Goal: Transaction & Acquisition: Purchase product/service

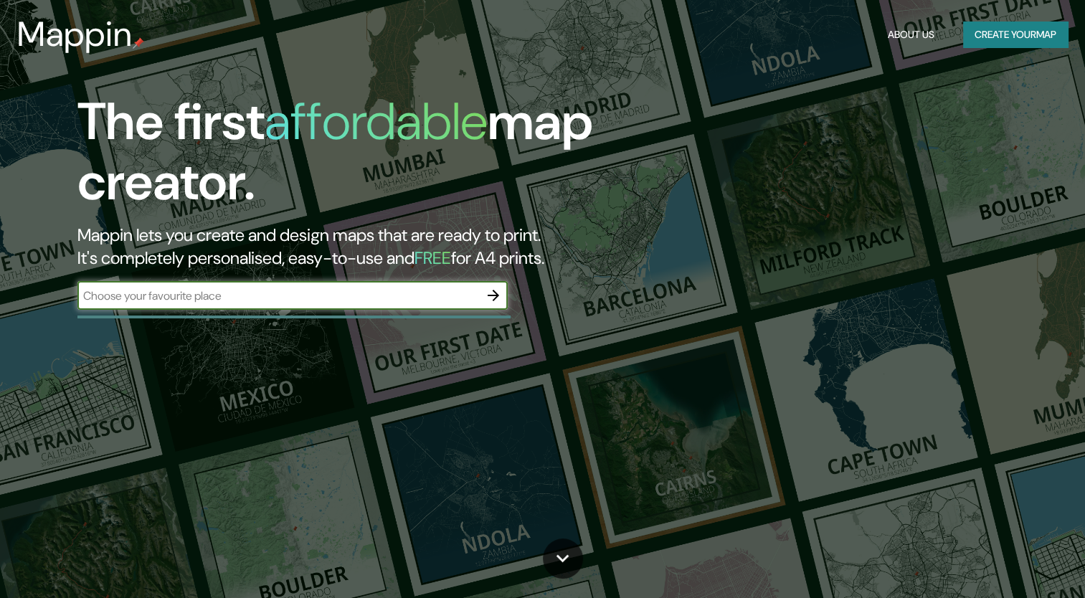
click at [364, 289] on input "text" at bounding box center [278, 296] width 402 height 16
type input "villeta [GEOGRAPHIC_DATA]"
click at [492, 293] on icon "button" at bounding box center [493, 295] width 17 height 17
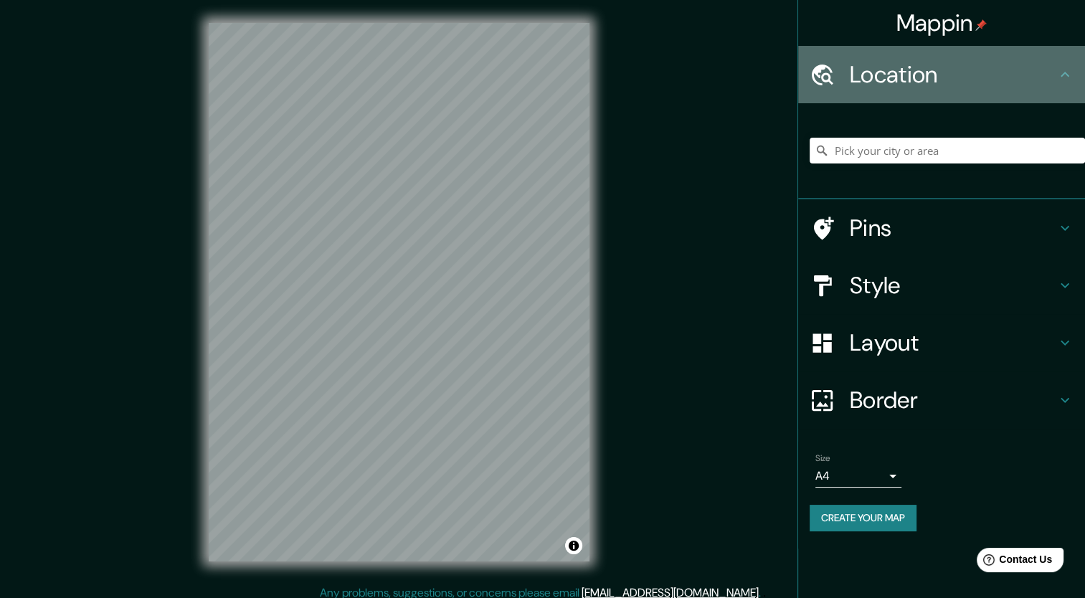
click at [947, 77] on h4 "Location" at bounding box center [953, 74] width 207 height 29
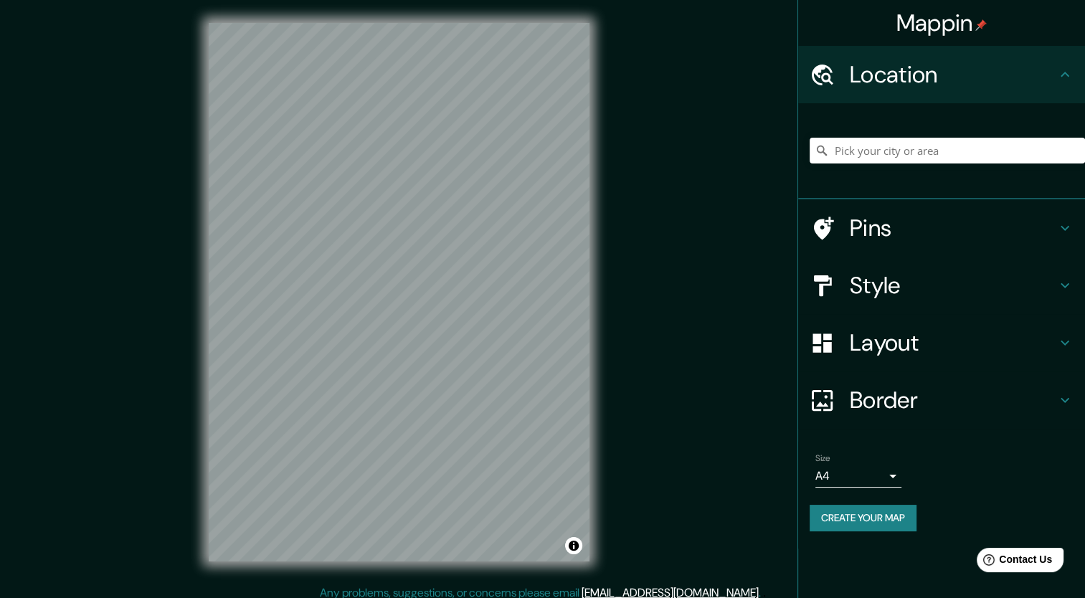
click at [950, 280] on h4 "Style" at bounding box center [953, 285] width 207 height 29
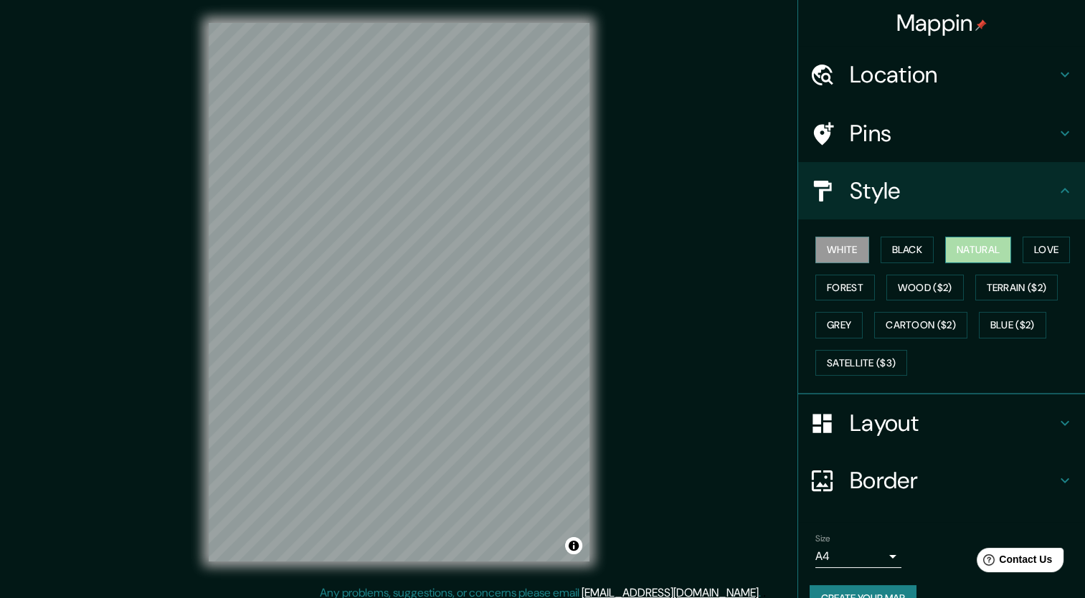
click at [969, 247] on button "Natural" at bounding box center [978, 250] width 66 height 27
click at [859, 289] on button "Forest" at bounding box center [845, 288] width 60 height 27
drag, startPoint x: 896, startPoint y: 281, endPoint x: 856, endPoint y: 277, distance: 39.7
click at [896, 281] on button "Wood ($2)" at bounding box center [924, 288] width 77 height 27
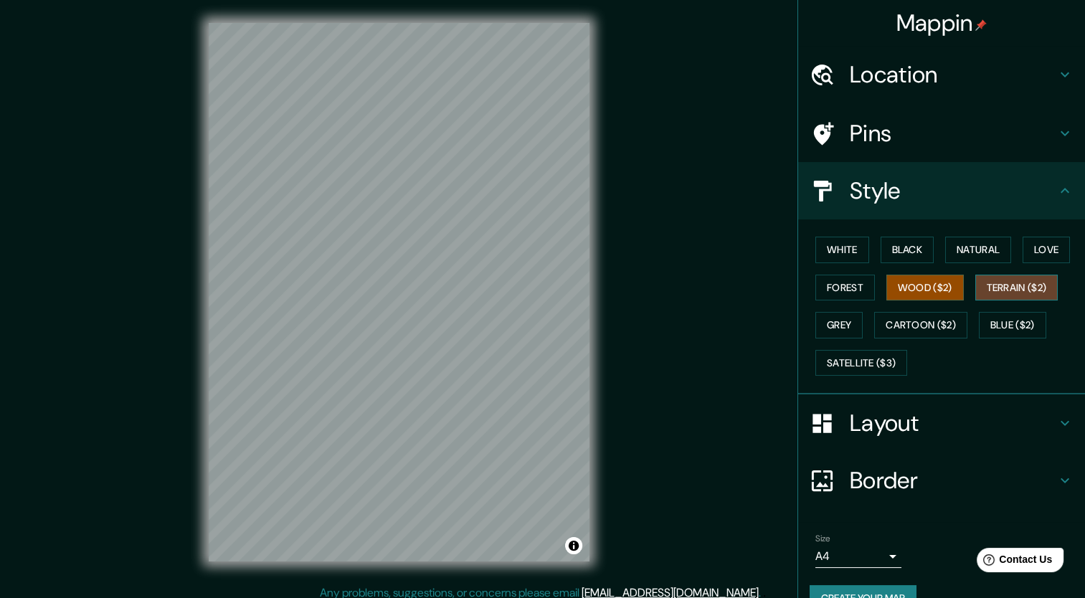
click at [1010, 281] on button "Terrain ($2)" at bounding box center [1016, 288] width 83 height 27
click at [924, 280] on button "Wood ($2)" at bounding box center [924, 288] width 77 height 27
click at [993, 283] on button "Terrain ($2)" at bounding box center [1016, 288] width 83 height 27
click at [911, 281] on button "Wood ($2)" at bounding box center [924, 288] width 77 height 27
click at [938, 321] on button "Cartoon ($2)" at bounding box center [920, 325] width 93 height 27
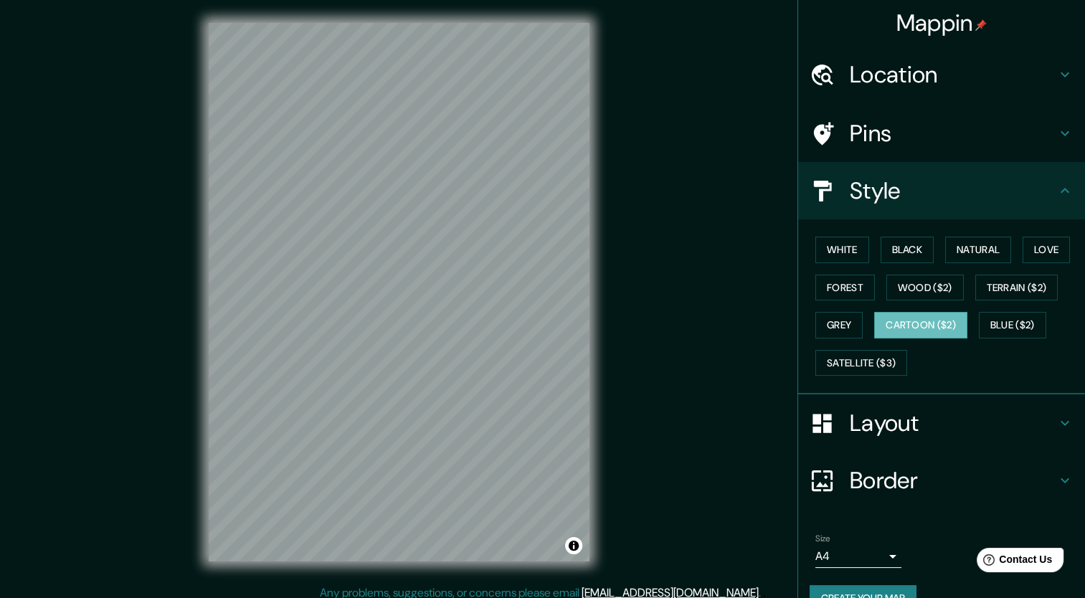
click at [679, 194] on div "Mappin Location Pins Style White Black Natural Love Forest Wood ($2) Terrain ($…" at bounding box center [542, 303] width 1085 height 607
click at [830, 313] on button "Grey" at bounding box center [838, 325] width 47 height 27
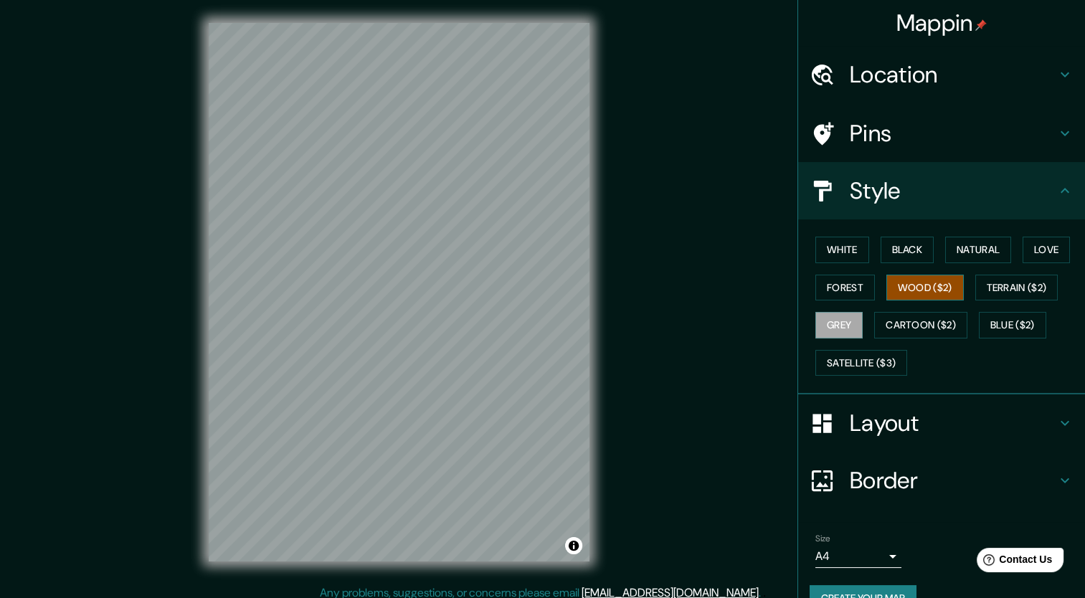
click at [894, 293] on button "Wood ($2)" at bounding box center [924, 288] width 77 height 27
click at [993, 282] on button "Terrain ($2)" at bounding box center [1016, 288] width 83 height 27
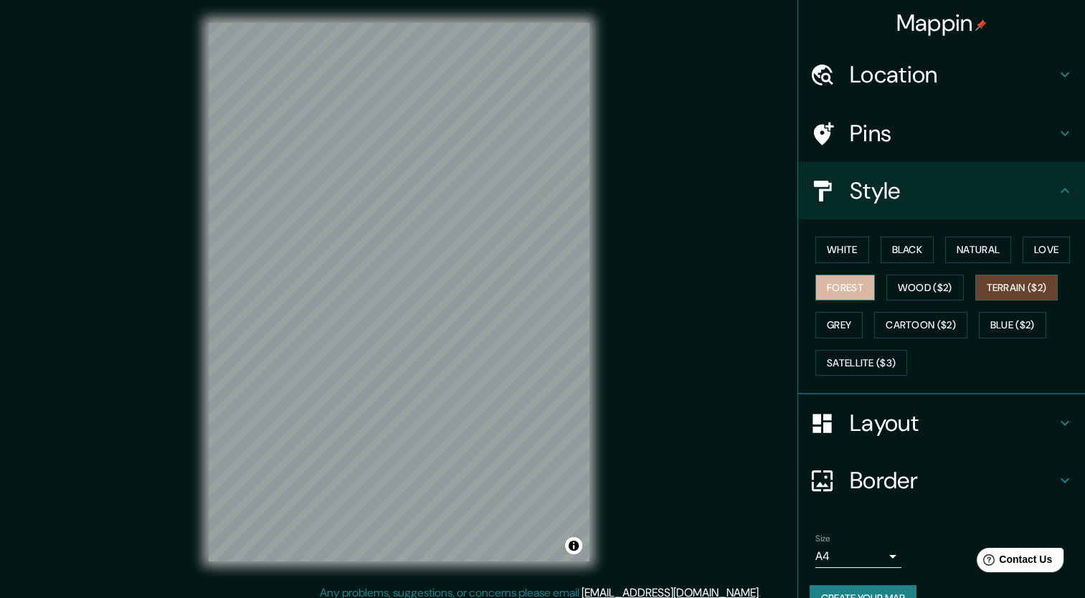
click at [857, 283] on button "Forest" at bounding box center [845, 288] width 60 height 27
click at [1004, 246] on button "Natural" at bounding box center [978, 250] width 66 height 27
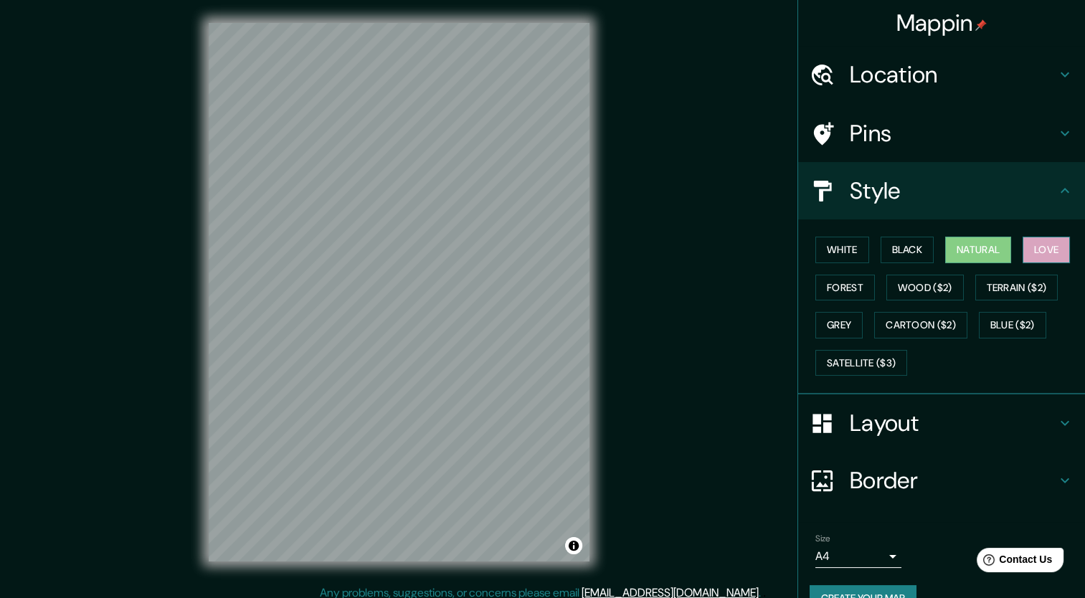
click at [1033, 247] on button "Love" at bounding box center [1046, 250] width 47 height 27
click at [906, 251] on button "Black" at bounding box center [908, 250] width 54 height 27
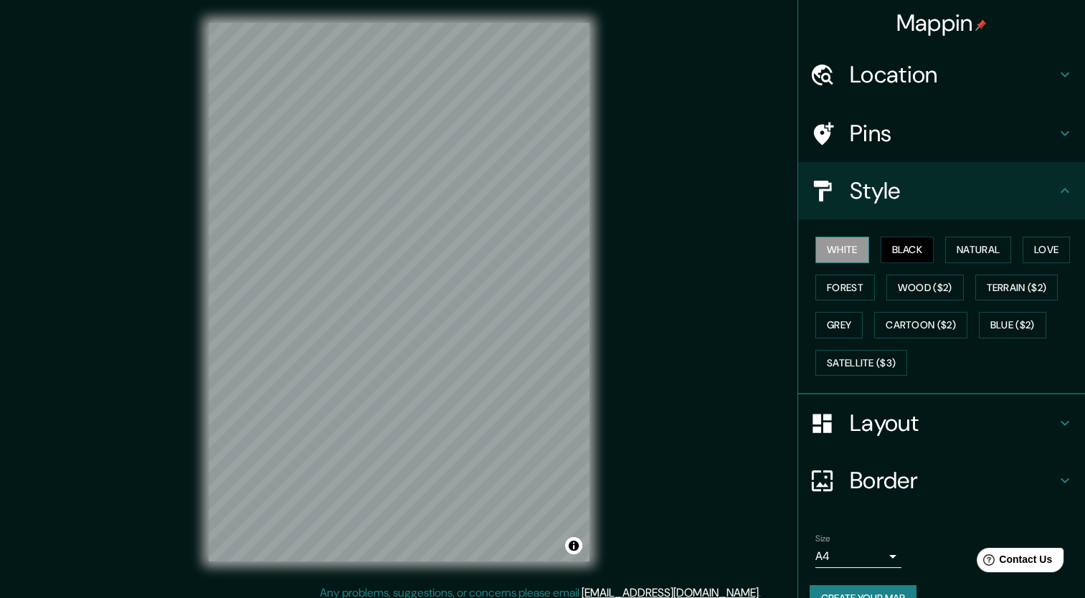
click at [843, 247] on button "White" at bounding box center [842, 250] width 54 height 27
click at [832, 295] on button "Forest" at bounding box center [845, 288] width 60 height 27
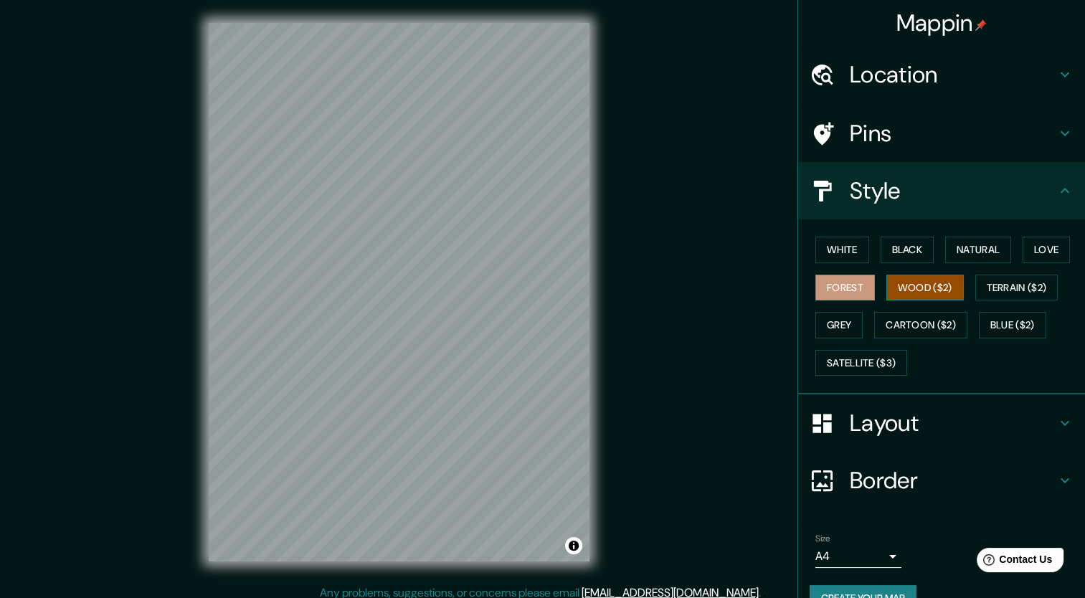
click at [889, 294] on button "Wood ($2)" at bounding box center [924, 288] width 77 height 27
click at [843, 320] on button "Grey" at bounding box center [838, 325] width 47 height 27
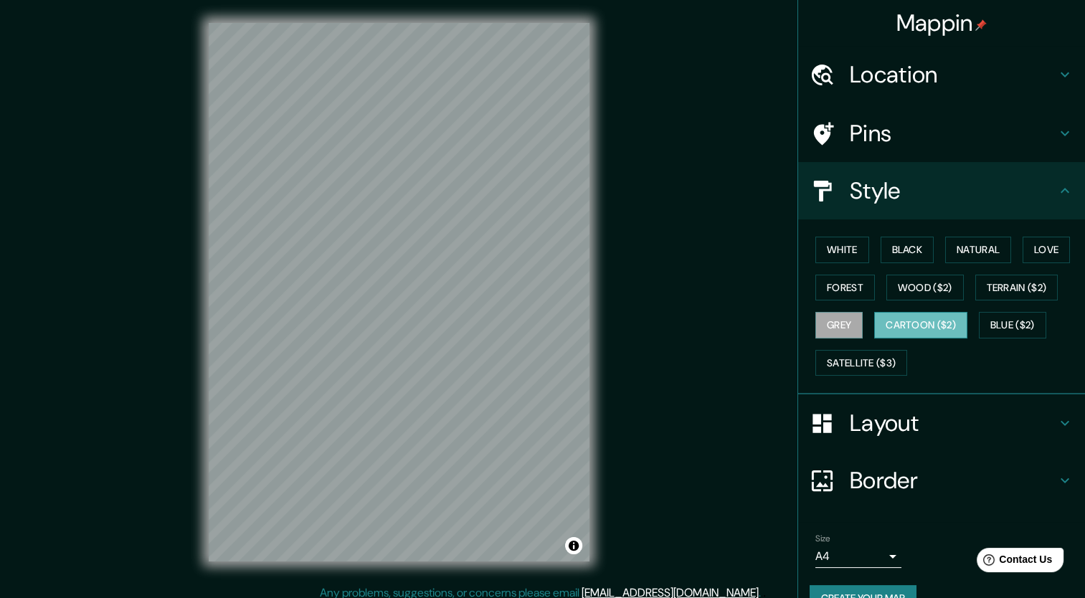
click at [922, 323] on button "Cartoon ($2)" at bounding box center [920, 325] width 93 height 27
click at [1008, 331] on button "Blue ($2)" at bounding box center [1012, 325] width 67 height 27
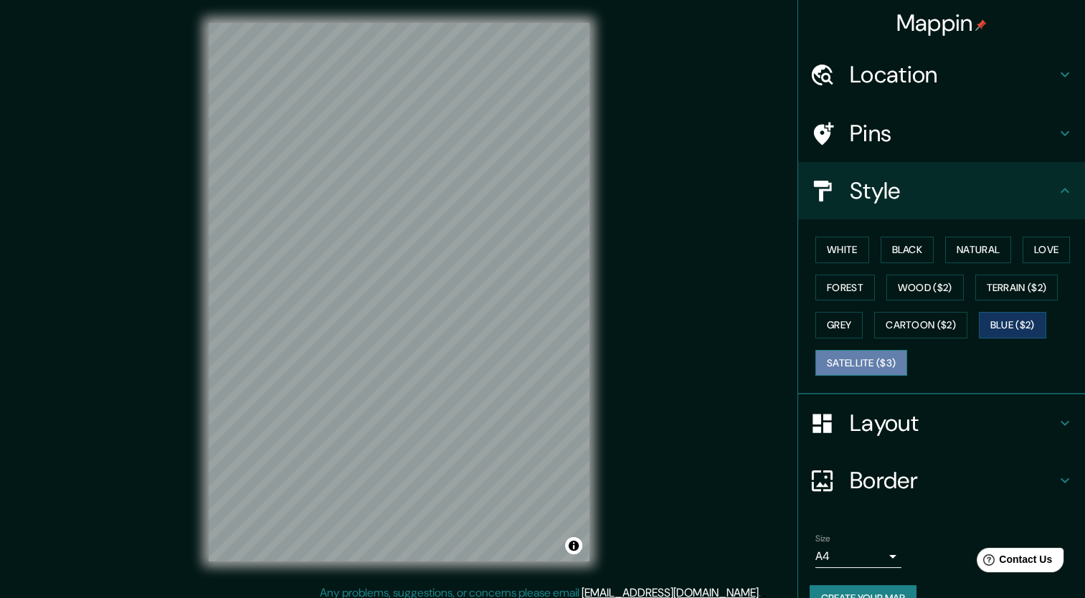
click at [875, 350] on button "Satellite ($3)" at bounding box center [861, 363] width 92 height 27
click at [834, 288] on button "Forest" at bounding box center [845, 288] width 60 height 27
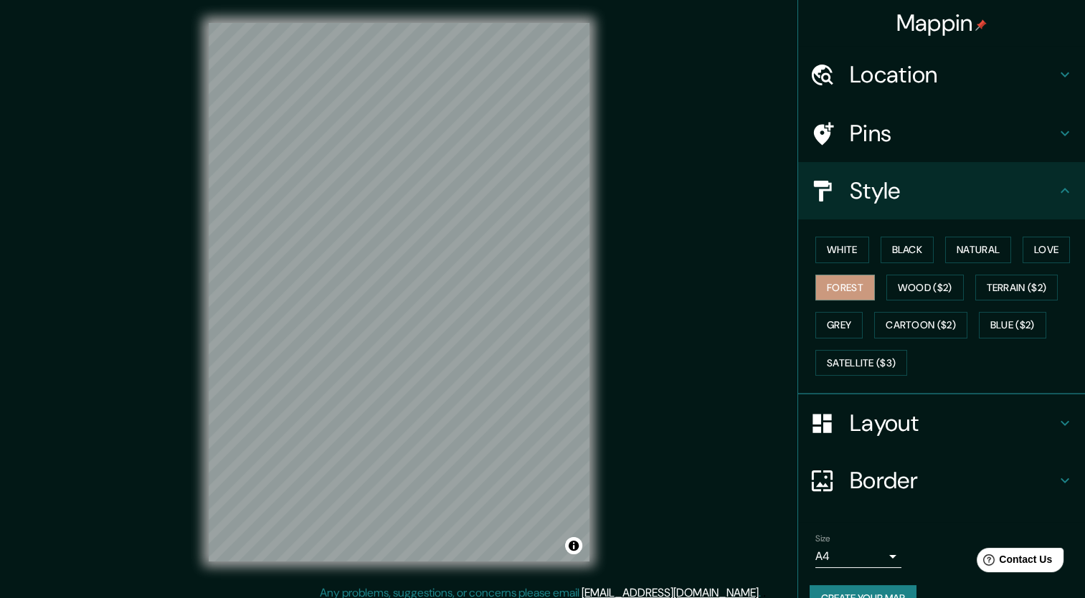
click at [855, 326] on div "White Black Natural Love Forest Wood ($2) Terrain ($2) Grey Cartoon ($2) Blue (…" at bounding box center [947, 306] width 275 height 151
click at [843, 327] on button "Grey" at bounding box center [838, 325] width 47 height 27
click at [915, 283] on button "Wood ($2)" at bounding box center [924, 288] width 77 height 27
click at [831, 247] on button "White" at bounding box center [842, 250] width 54 height 27
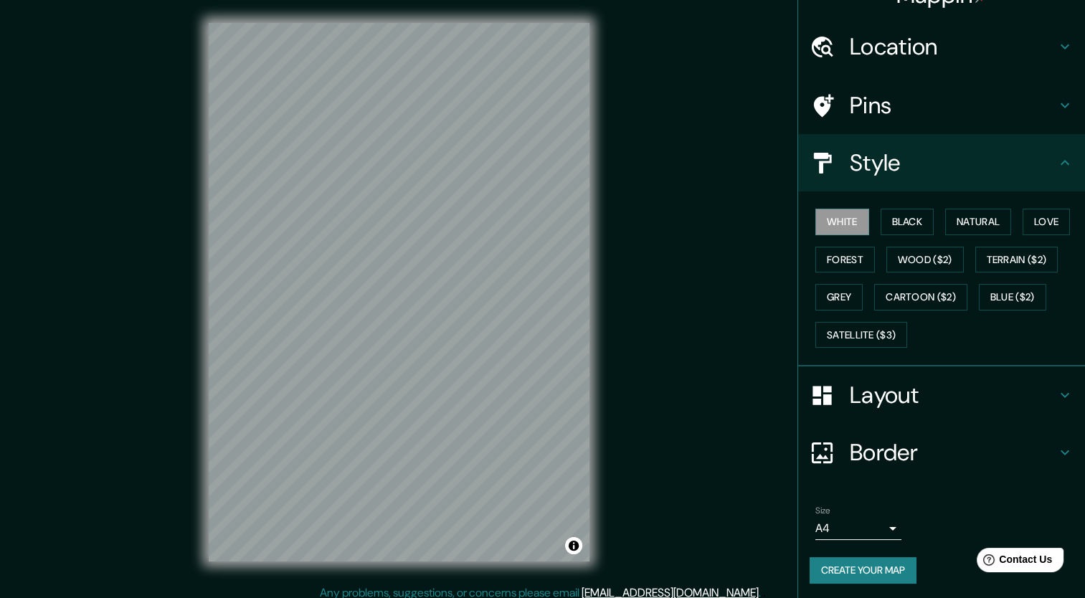
scroll to position [1, 0]
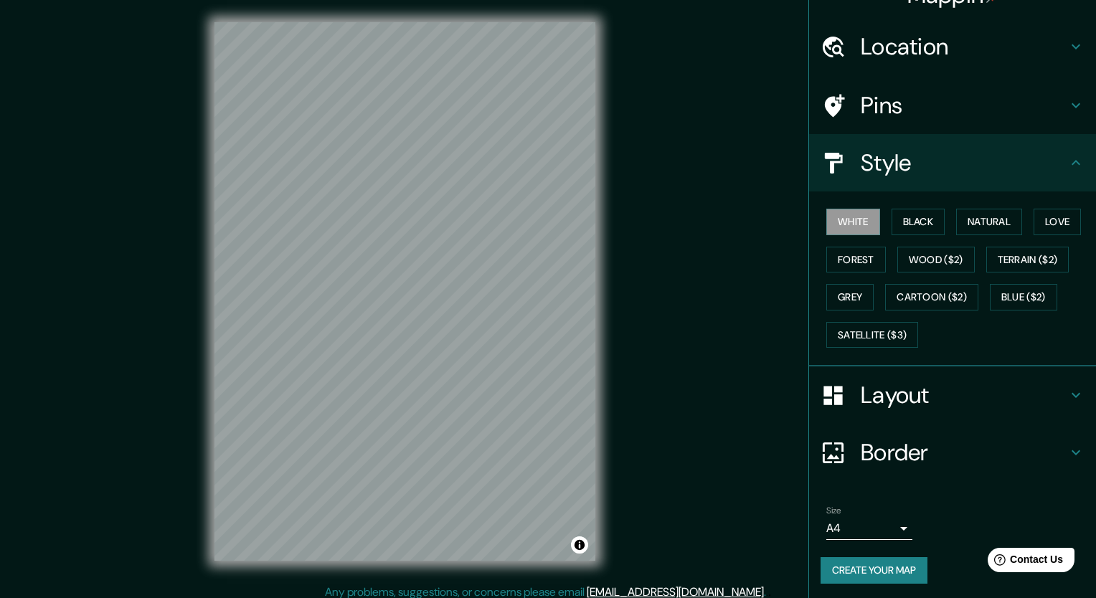
click at [884, 531] on body "Mappin Location Pins Style White Black Natural Love Forest Wood ($2) Terrain ($…" at bounding box center [548, 298] width 1096 height 598
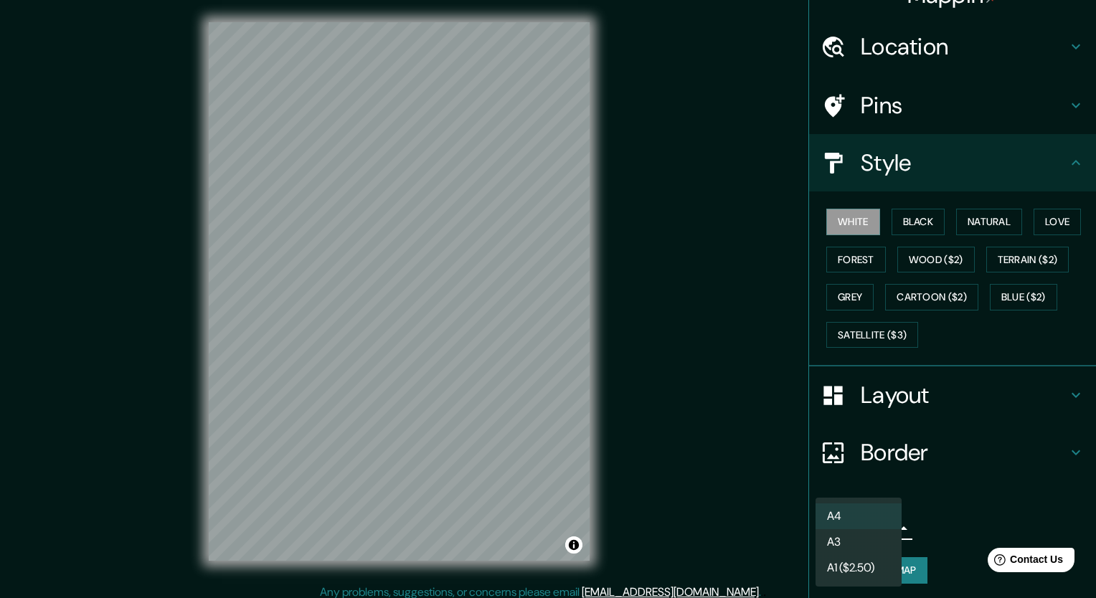
click at [863, 541] on li "A3" at bounding box center [858, 542] width 86 height 26
click at [848, 525] on body "Mappin Location Pins Style White Black Natural Love Forest Wood ($2) Terrain ($…" at bounding box center [548, 298] width 1096 height 598
click at [855, 565] on li "A1 ($2.50)" at bounding box center [858, 568] width 86 height 26
click at [849, 525] on body "Mappin Location Pins Style White Black Natural Love Forest Wood ($2) Terrain ($…" at bounding box center [548, 298] width 1096 height 598
click at [842, 521] on li "A4" at bounding box center [858, 516] width 86 height 26
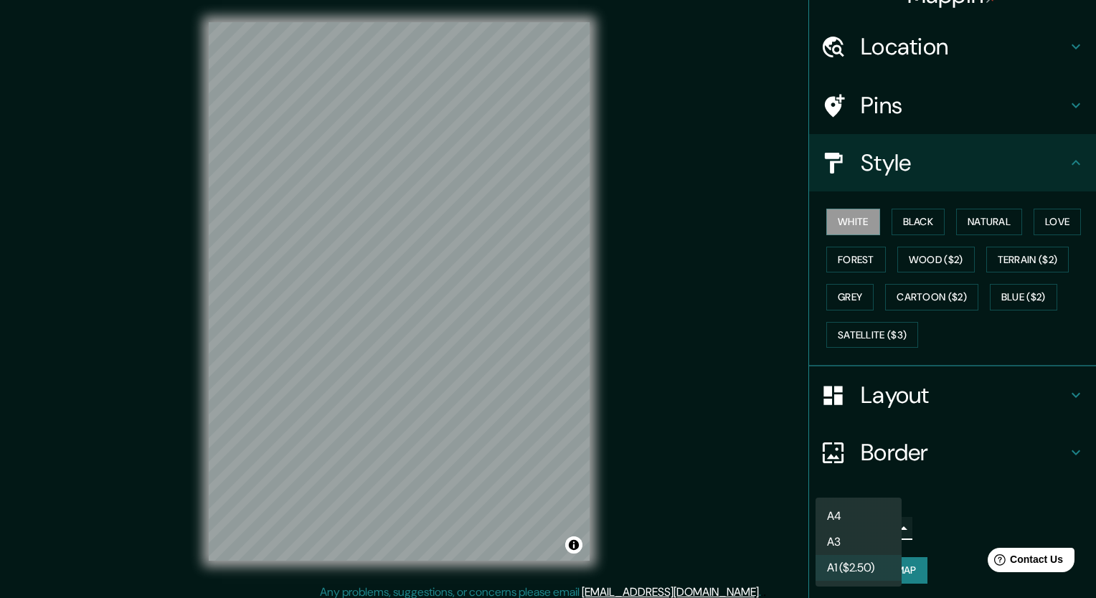
type input "single"
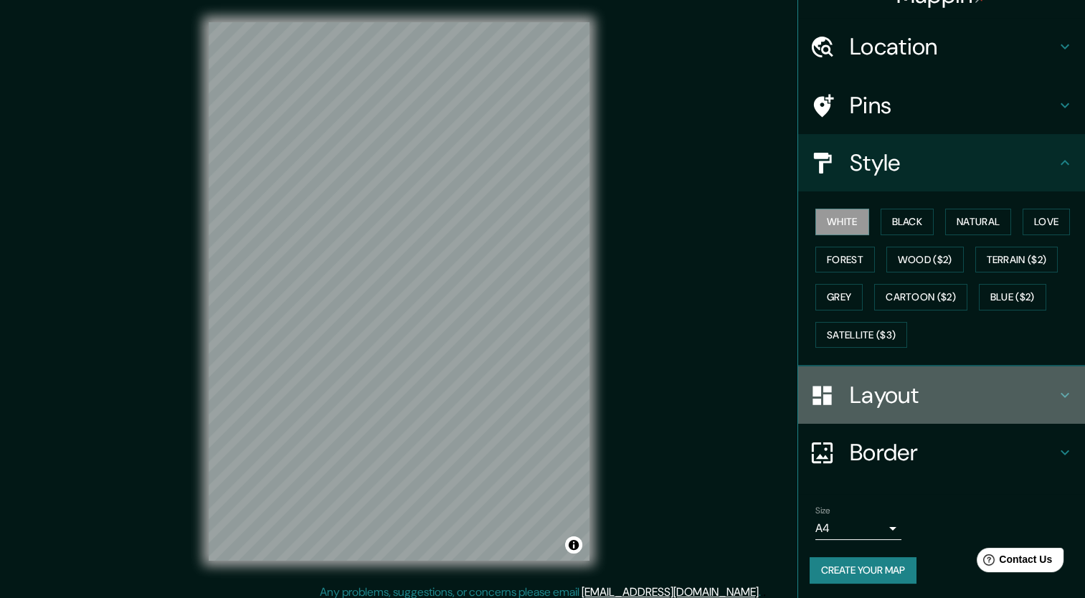
click at [922, 386] on h4 "Layout" at bounding box center [953, 395] width 207 height 29
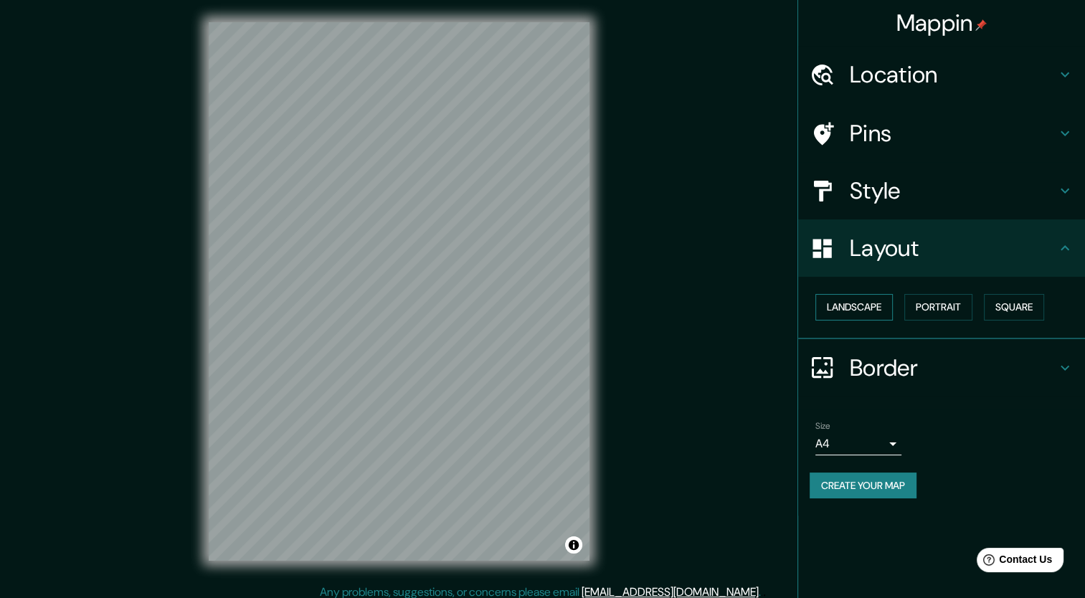
click at [861, 308] on button "Landscape" at bounding box center [853, 307] width 77 height 27
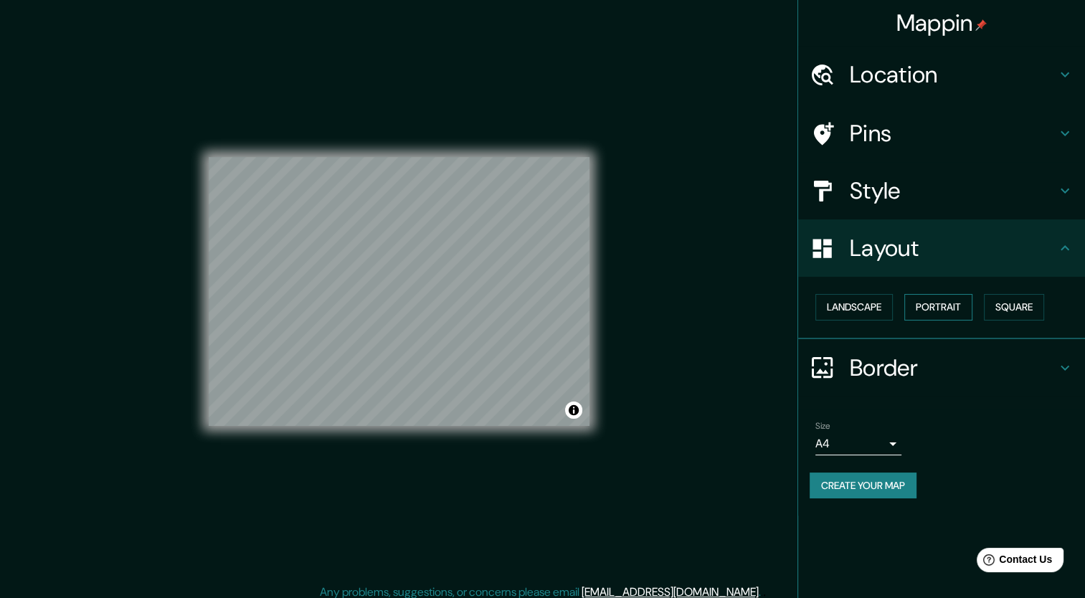
click at [938, 310] on button "Portrait" at bounding box center [938, 307] width 68 height 27
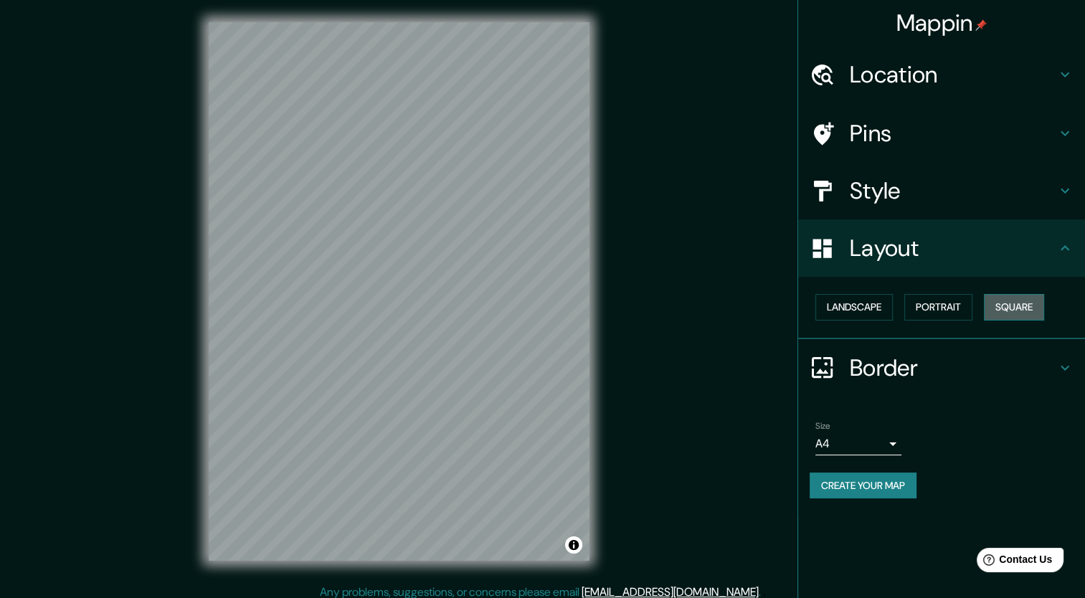
click at [1010, 306] on button "Square" at bounding box center [1014, 307] width 60 height 27
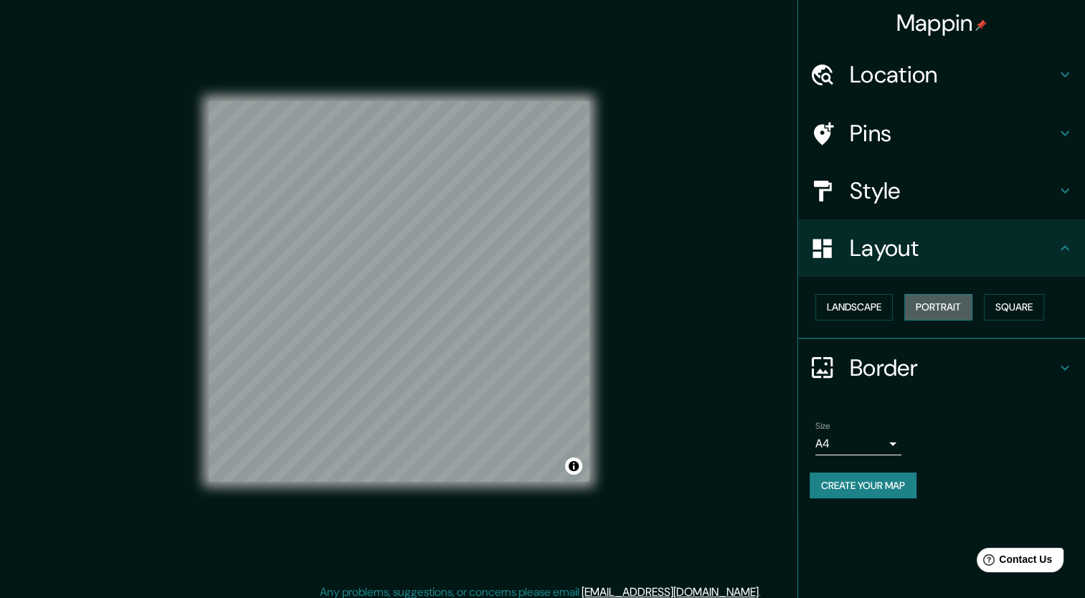
drag, startPoint x: 949, startPoint y: 312, endPoint x: 929, endPoint y: 312, distance: 19.4
click at [948, 312] on button "Portrait" at bounding box center [938, 307] width 68 height 27
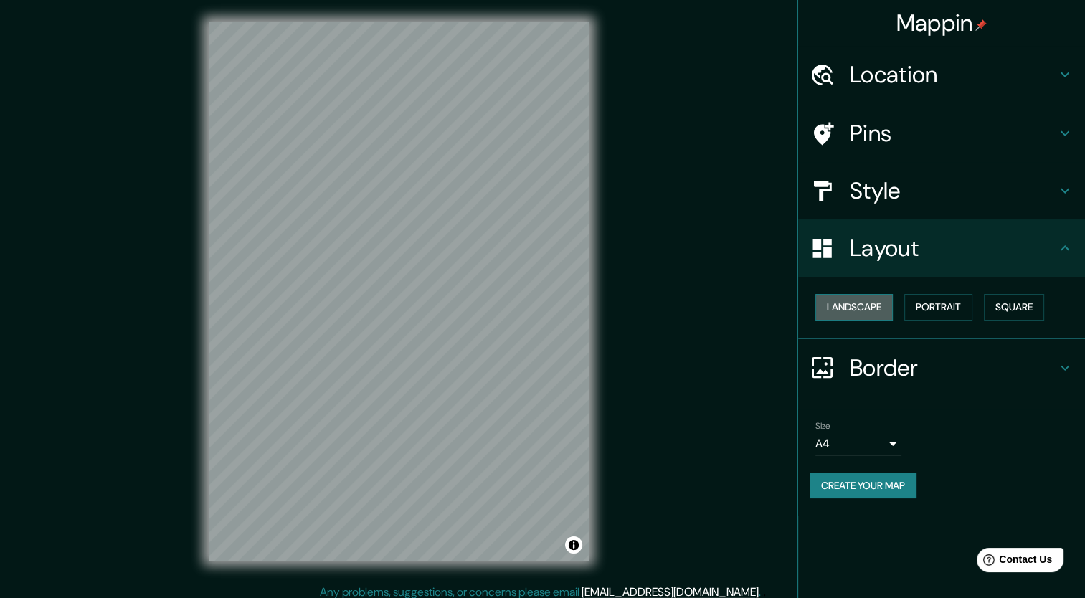
click at [886, 312] on button "Landscape" at bounding box center [853, 307] width 77 height 27
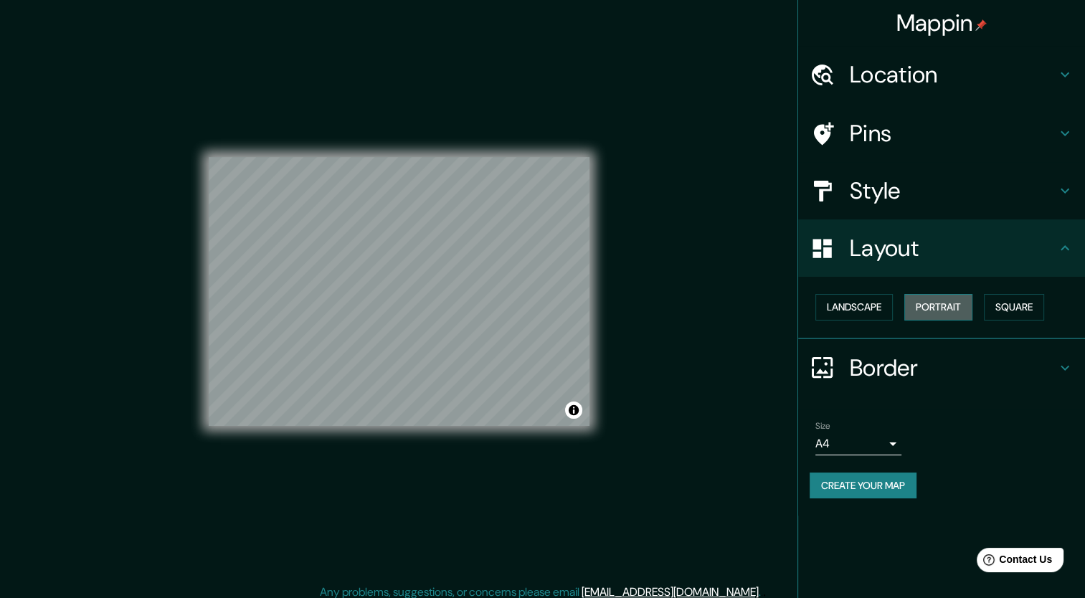
click at [941, 308] on button "Portrait" at bounding box center [938, 307] width 68 height 27
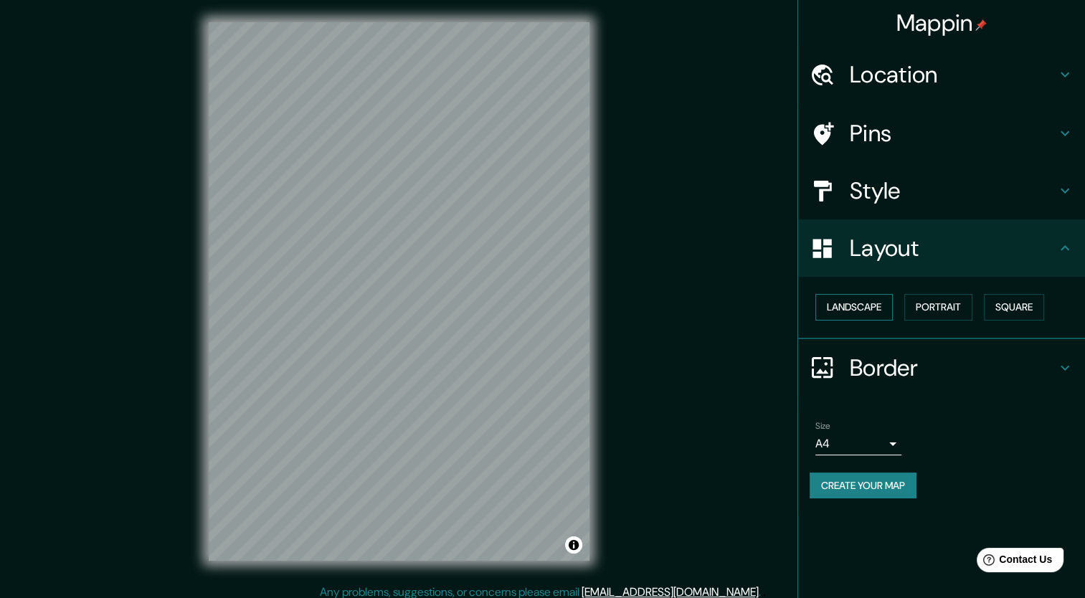
click at [886, 306] on button "Landscape" at bounding box center [853, 307] width 77 height 27
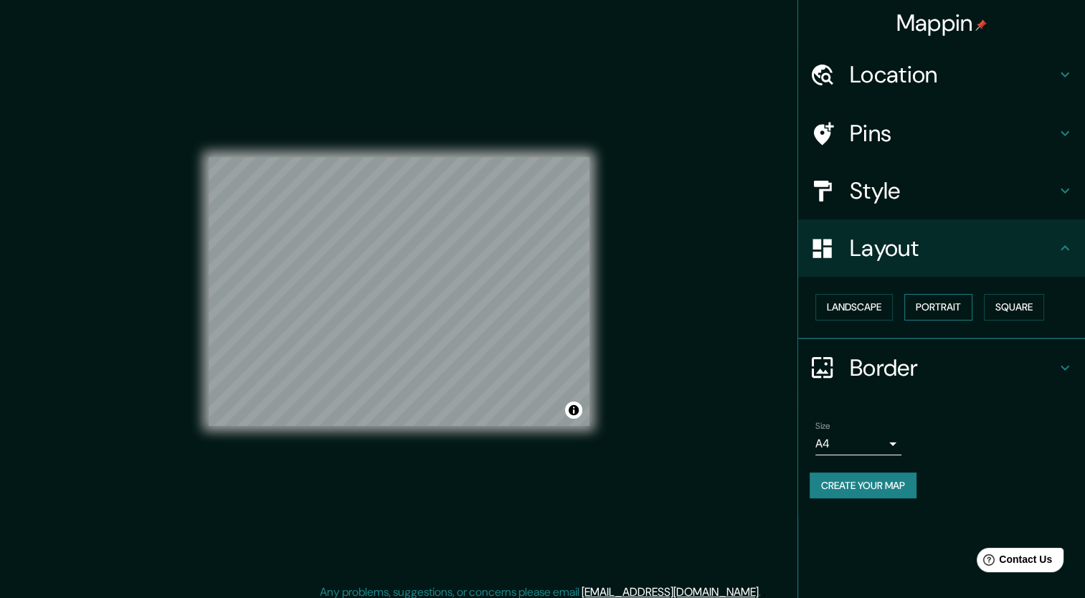
click at [939, 316] on button "Portrait" at bounding box center [938, 307] width 68 height 27
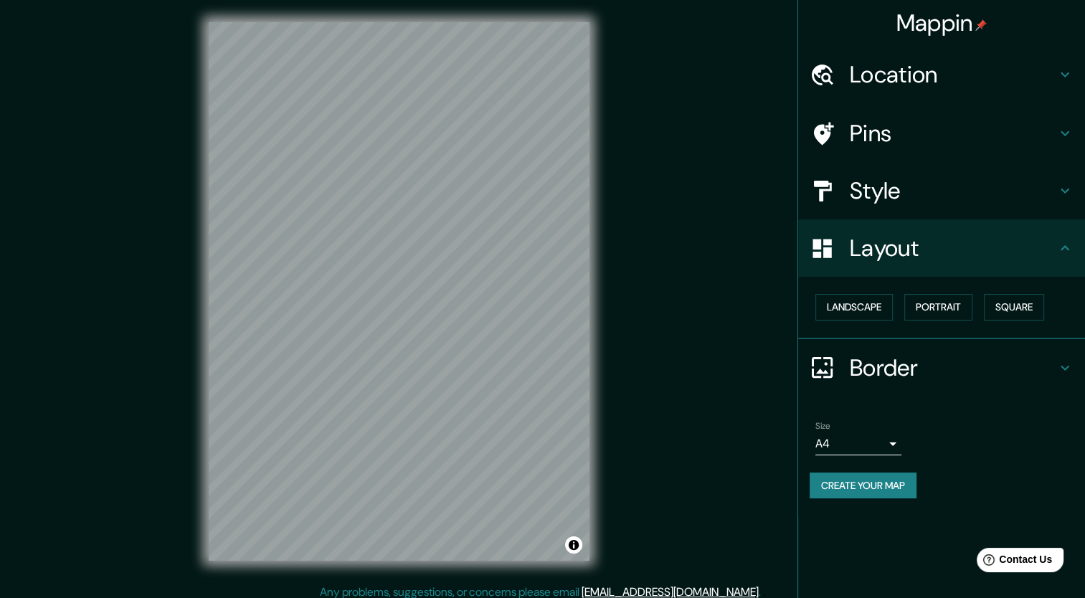
click at [900, 363] on h4 "Border" at bounding box center [953, 368] width 207 height 29
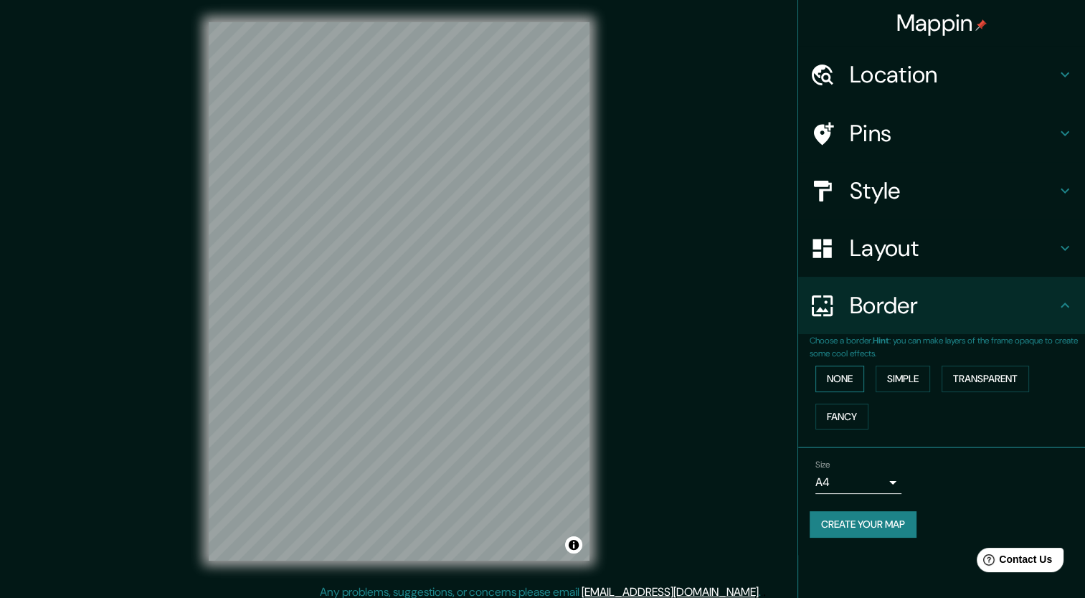
click at [836, 383] on button "None" at bounding box center [839, 379] width 49 height 27
click at [906, 379] on button "Simple" at bounding box center [903, 379] width 55 height 27
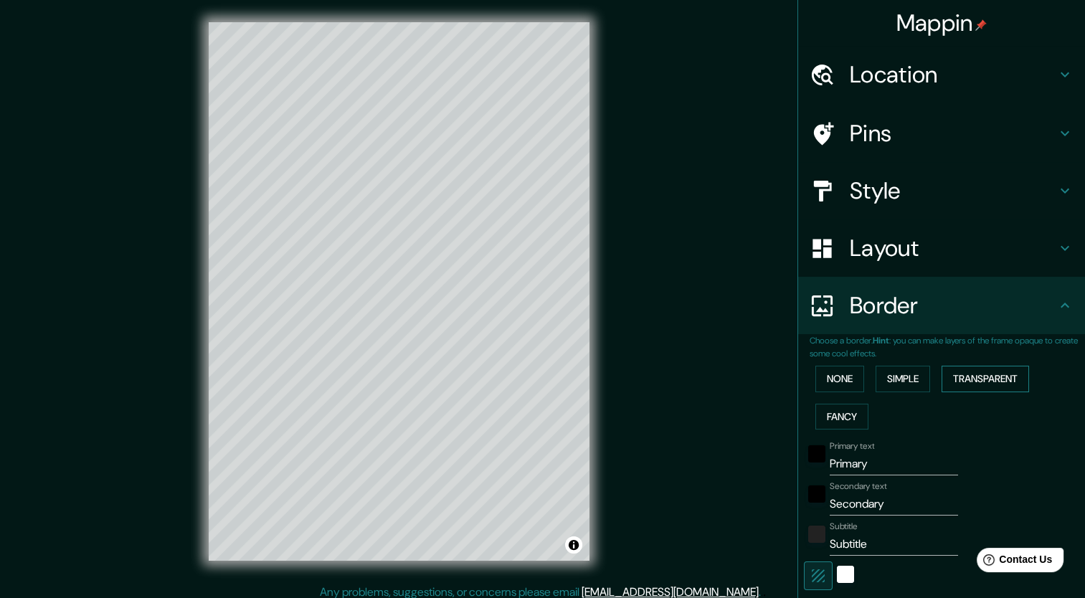
click at [947, 374] on button "Transparent" at bounding box center [985, 379] width 87 height 27
click at [825, 418] on button "Fancy" at bounding box center [841, 417] width 53 height 27
click at [830, 377] on button "None" at bounding box center [839, 379] width 49 height 27
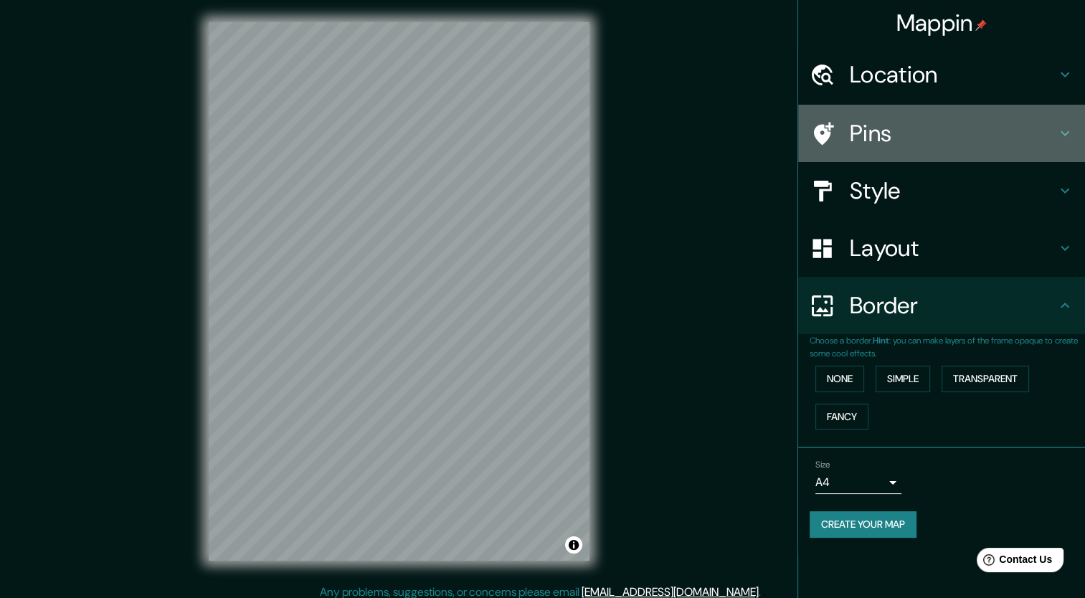
click at [890, 141] on h4 "Pins" at bounding box center [953, 133] width 207 height 29
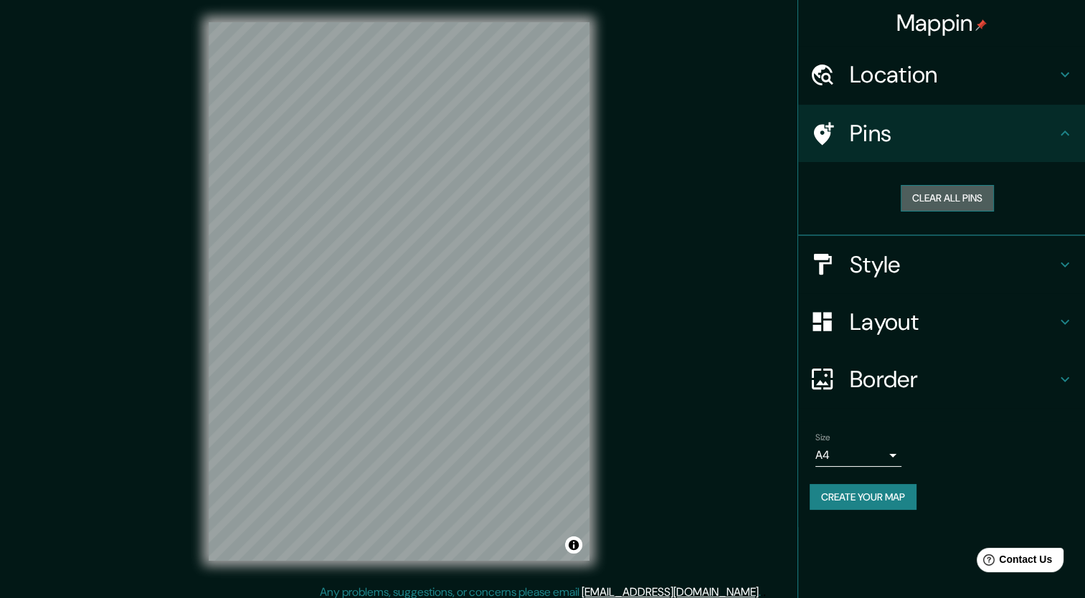
click at [963, 196] on button "Clear all pins" at bounding box center [947, 198] width 93 height 27
click at [897, 265] on h4 "Style" at bounding box center [953, 264] width 207 height 29
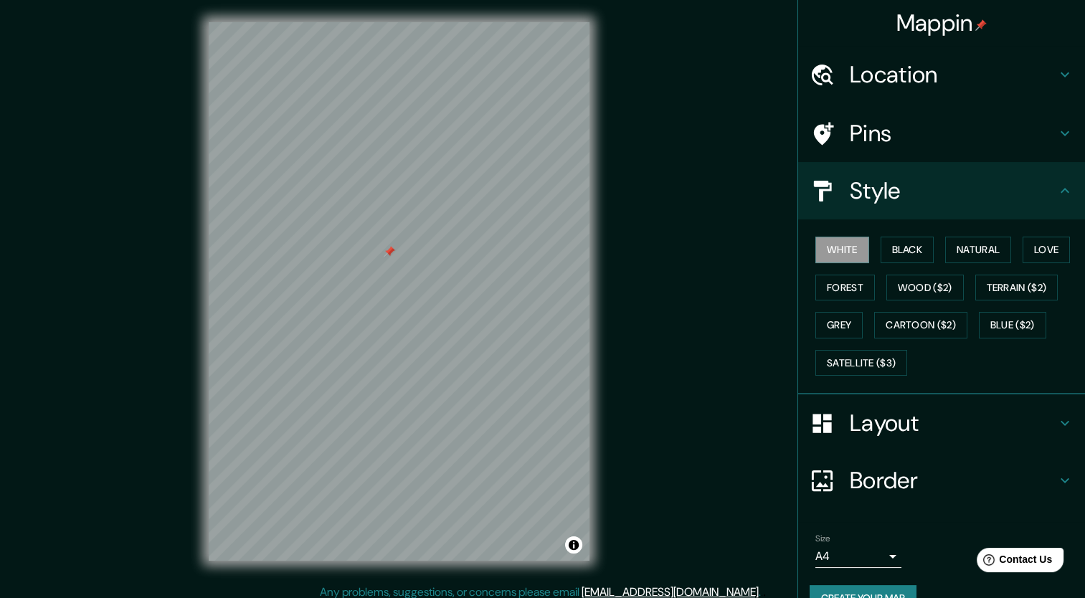
click at [883, 225] on div "White Black Natural Love Forest Wood ($2) Terrain ($2) Grey Cartoon ($2) Blue (…" at bounding box center [941, 306] width 287 height 175
click at [878, 206] on div "Style" at bounding box center [941, 190] width 287 height 57
click at [949, 79] on h4 "Location" at bounding box center [953, 74] width 207 height 29
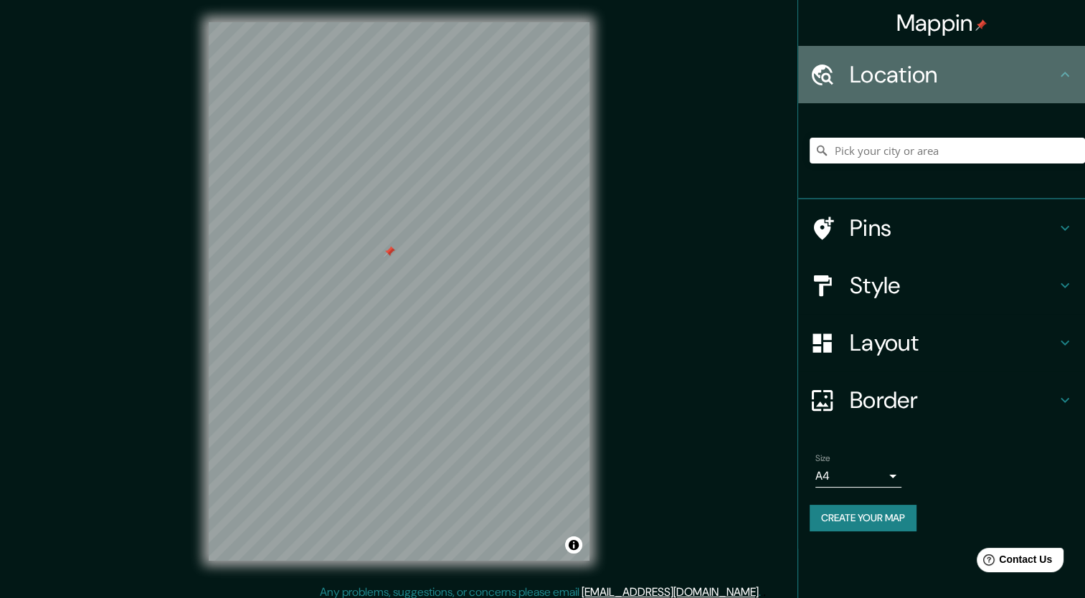
click at [981, 79] on h4 "Location" at bounding box center [953, 74] width 207 height 29
click at [1069, 74] on icon at bounding box center [1064, 74] width 17 height 17
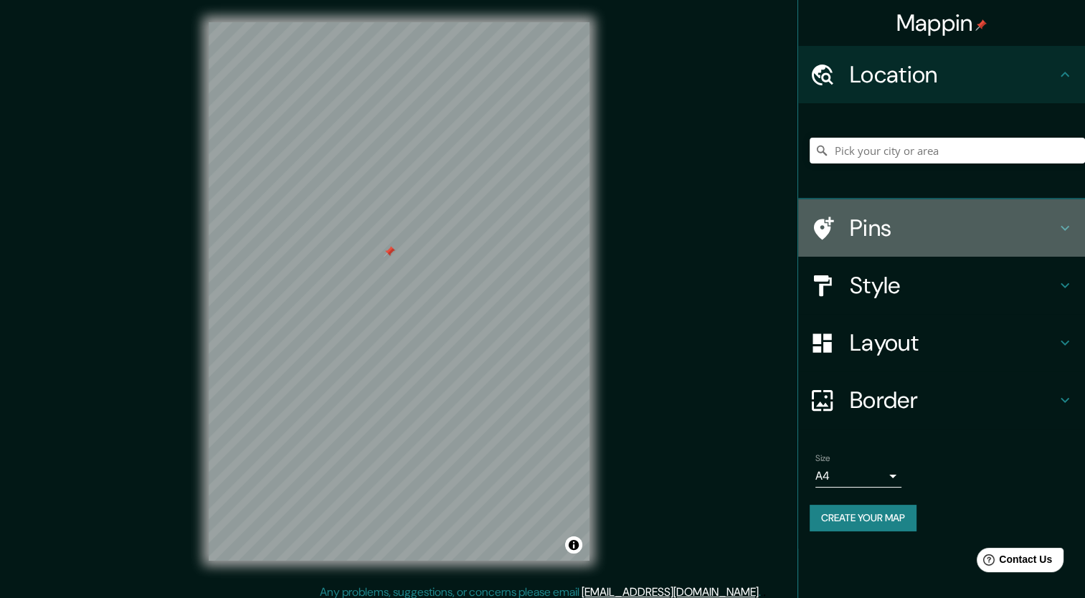
click at [952, 231] on h4 "Pins" at bounding box center [953, 228] width 207 height 29
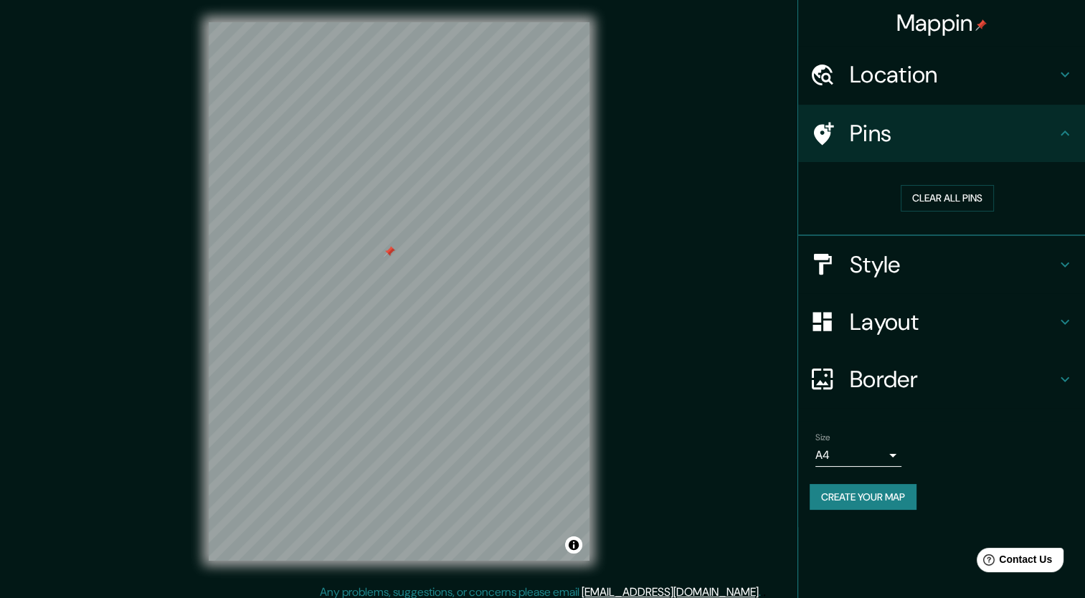
click at [389, 255] on div at bounding box center [389, 251] width 11 height 11
click at [912, 267] on h4 "Style" at bounding box center [953, 264] width 207 height 29
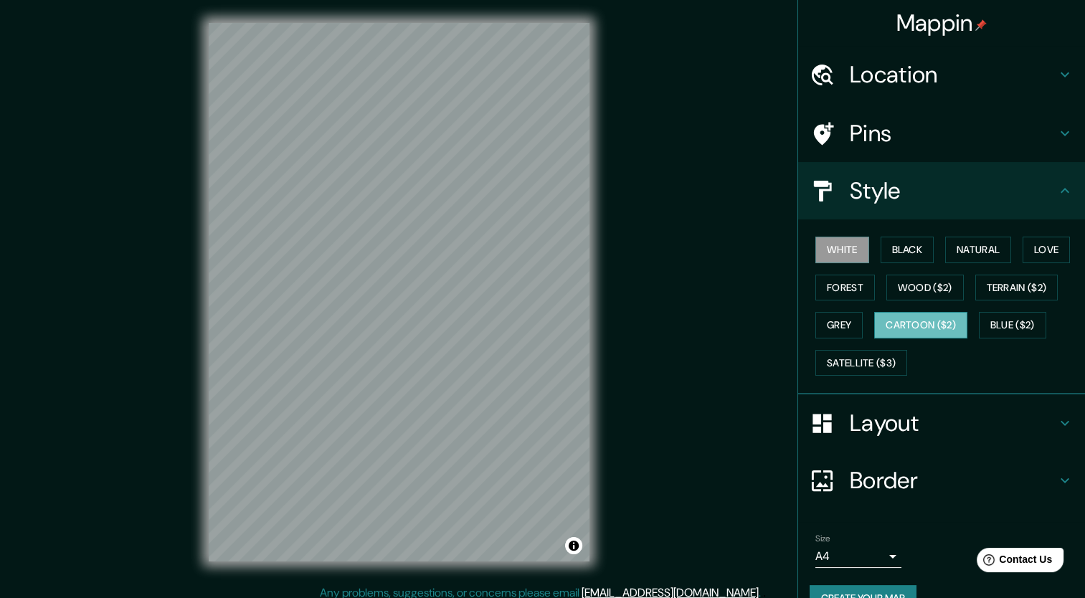
click at [886, 323] on button "Cartoon ($2)" at bounding box center [920, 325] width 93 height 27
click at [921, 280] on button "Wood ($2)" at bounding box center [924, 288] width 77 height 27
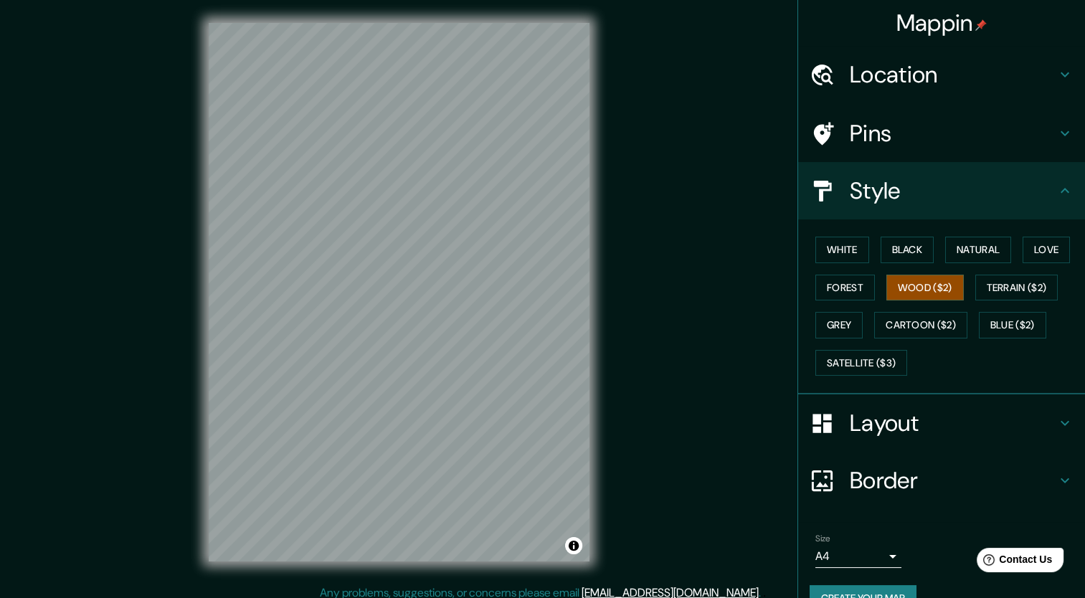
scroll to position [1, 0]
click at [979, 291] on button "Terrain ($2)" at bounding box center [1016, 288] width 83 height 27
click at [901, 282] on button "Wood ($2)" at bounding box center [924, 288] width 77 height 27
click at [964, 257] on button "Natural" at bounding box center [978, 250] width 66 height 27
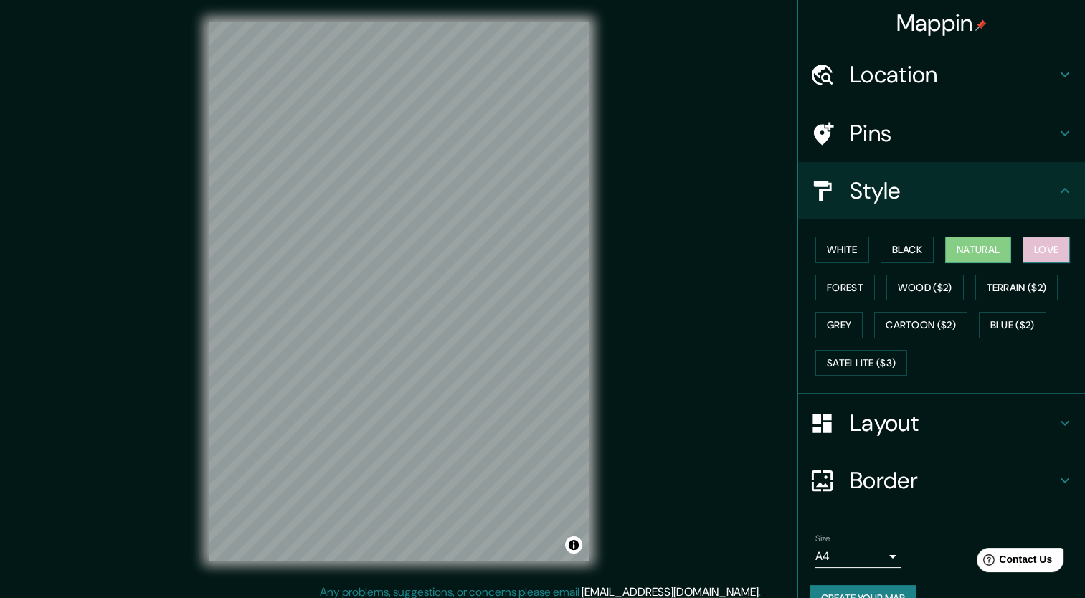
click at [1024, 245] on button "Love" at bounding box center [1046, 250] width 47 height 27
click at [904, 242] on button "Black" at bounding box center [908, 250] width 54 height 27
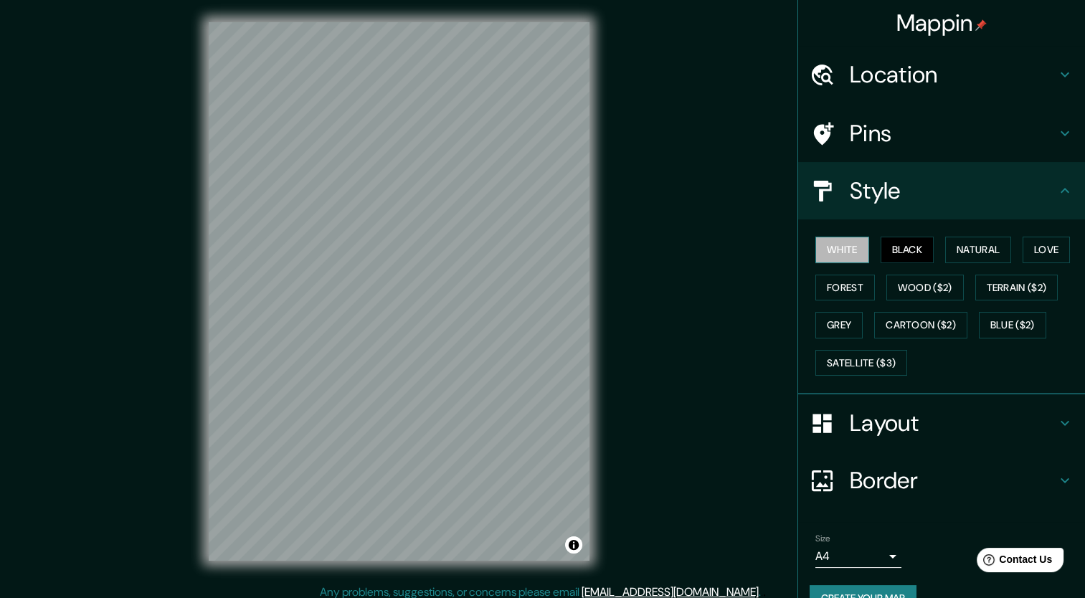
click at [820, 247] on button "White" at bounding box center [842, 250] width 54 height 27
click at [828, 294] on button "Forest" at bounding box center [845, 288] width 60 height 27
click at [856, 253] on button "White" at bounding box center [842, 250] width 54 height 27
click at [886, 248] on button "Black" at bounding box center [908, 250] width 54 height 27
click at [823, 250] on button "White" at bounding box center [842, 250] width 54 height 27
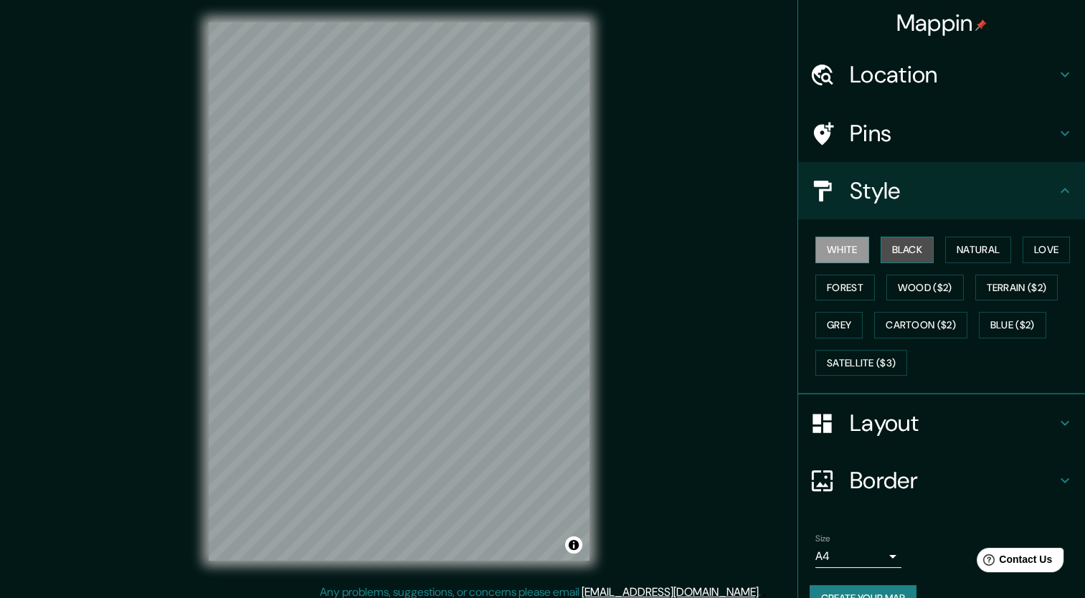
click at [898, 247] on button "Black" at bounding box center [908, 250] width 54 height 27
click at [491, 56] on div at bounding box center [493, 56] width 11 height 11
click at [489, 53] on div at bounding box center [488, 54] width 11 height 11
click at [506, 50] on div at bounding box center [506, 51] width 11 height 11
click at [848, 313] on button "Grey" at bounding box center [838, 325] width 47 height 27
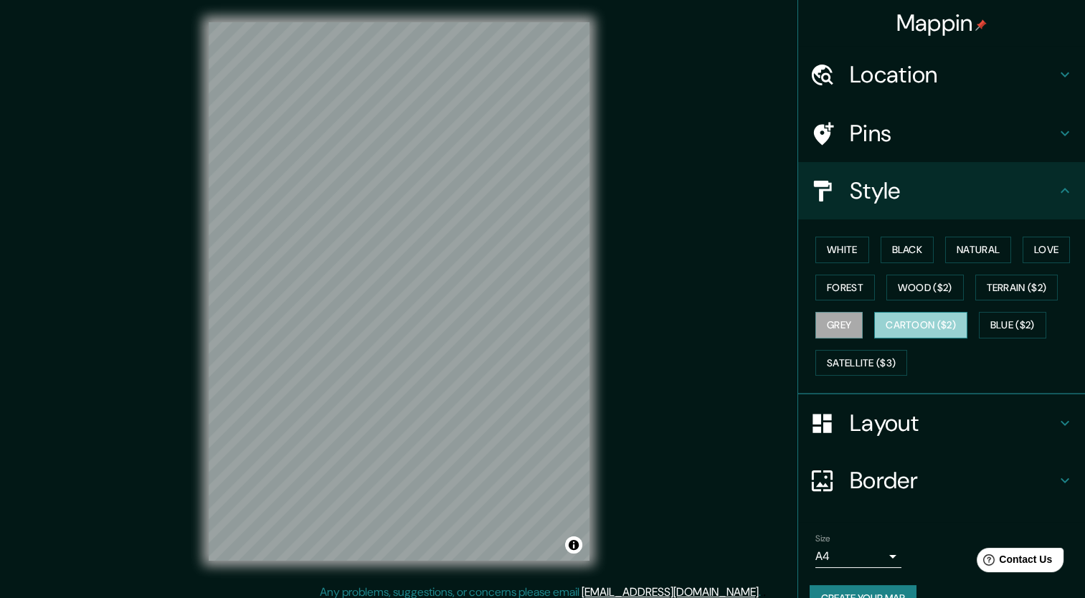
click at [909, 321] on button "Cartoon ($2)" at bounding box center [920, 325] width 93 height 27
click at [892, 283] on button "Wood ($2)" at bounding box center [924, 288] width 77 height 27
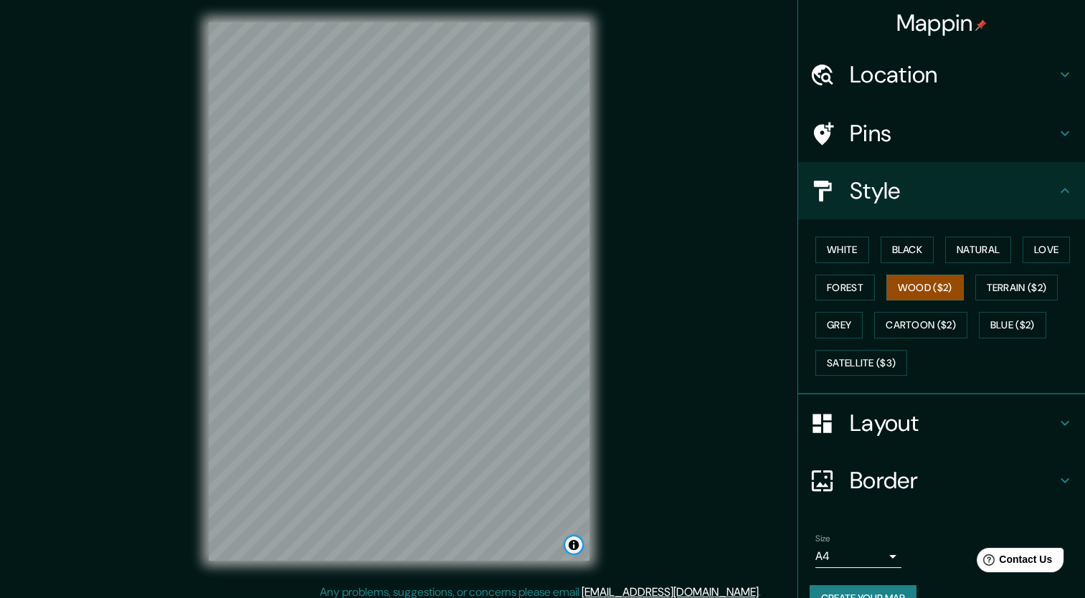
click at [574, 546] on button "Toggle attribution" at bounding box center [573, 544] width 17 height 17
click at [536, 547] on link "Improve this map" at bounding box center [526, 545] width 71 height 10
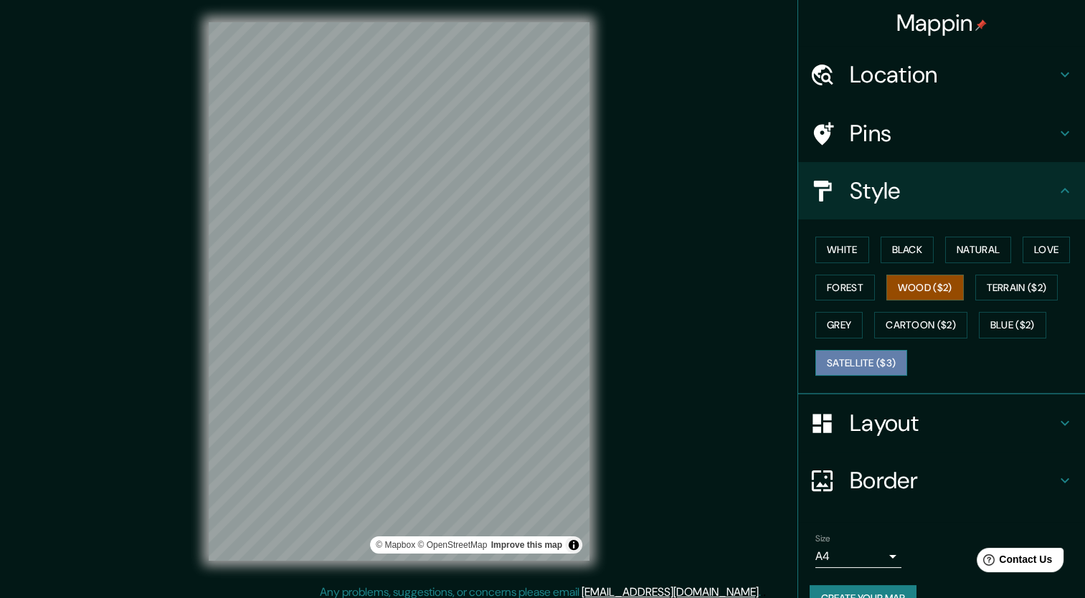
click at [872, 369] on button "Satellite ($3)" at bounding box center [861, 363] width 92 height 27
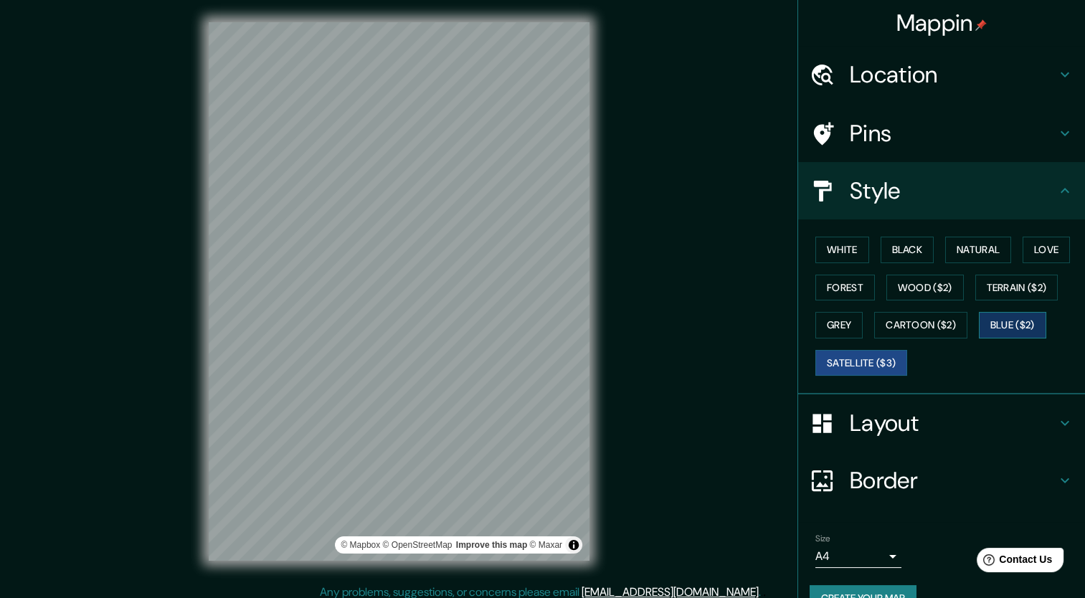
click at [1010, 321] on button "Blue ($2)" at bounding box center [1012, 325] width 67 height 27
click at [826, 251] on button "White" at bounding box center [842, 250] width 54 height 27
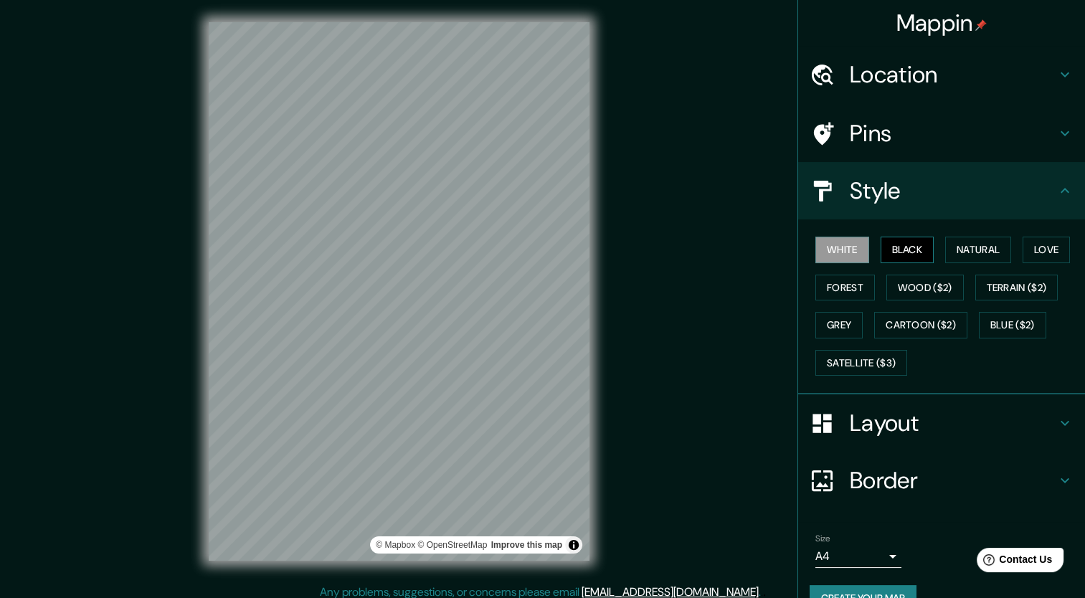
click at [885, 251] on button "Black" at bounding box center [908, 250] width 54 height 27
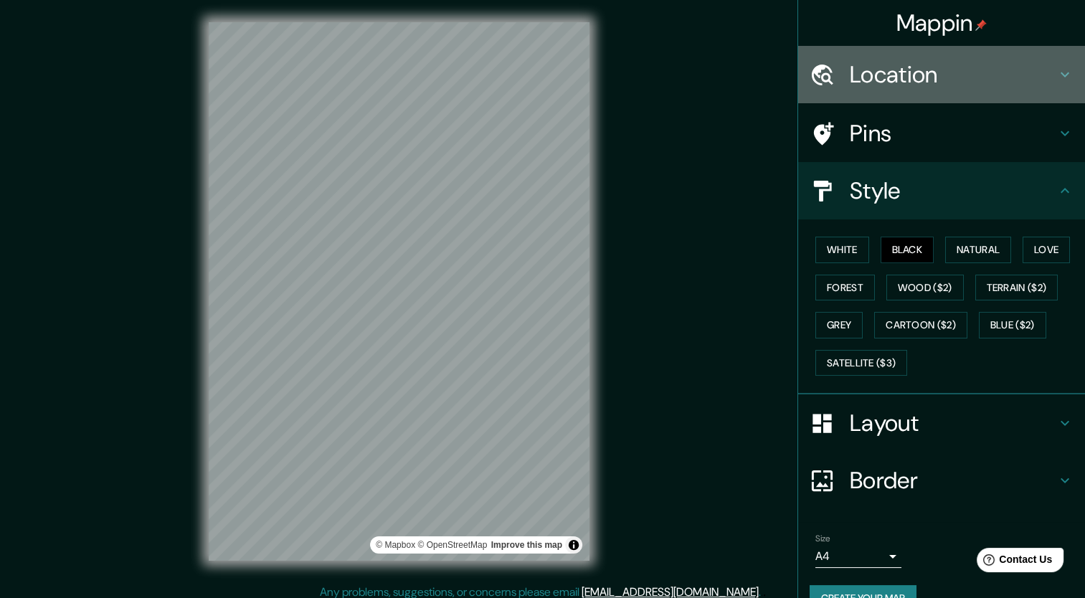
click at [904, 77] on h4 "Location" at bounding box center [953, 74] width 207 height 29
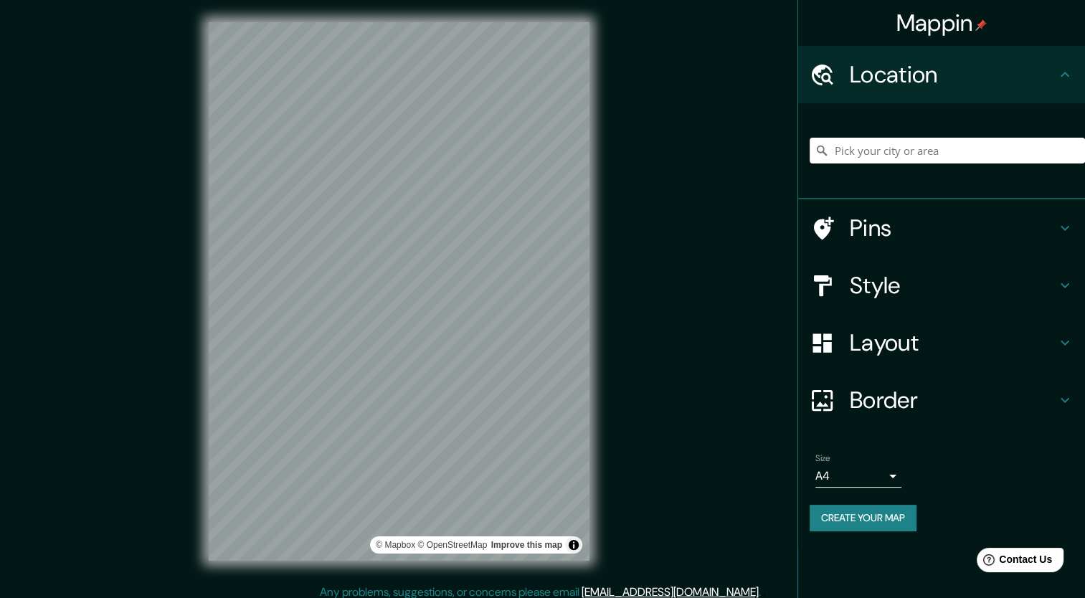
click at [904, 77] on h4 "Location" at bounding box center [953, 74] width 207 height 29
click at [871, 219] on h4 "Pins" at bounding box center [953, 228] width 207 height 29
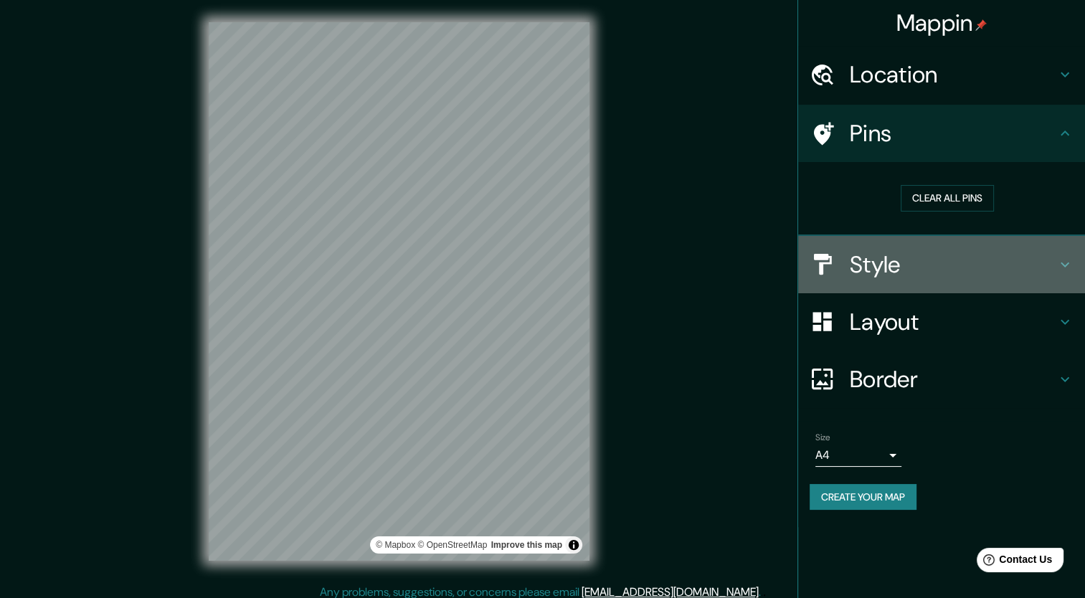
click at [886, 257] on h4 "Style" at bounding box center [953, 264] width 207 height 29
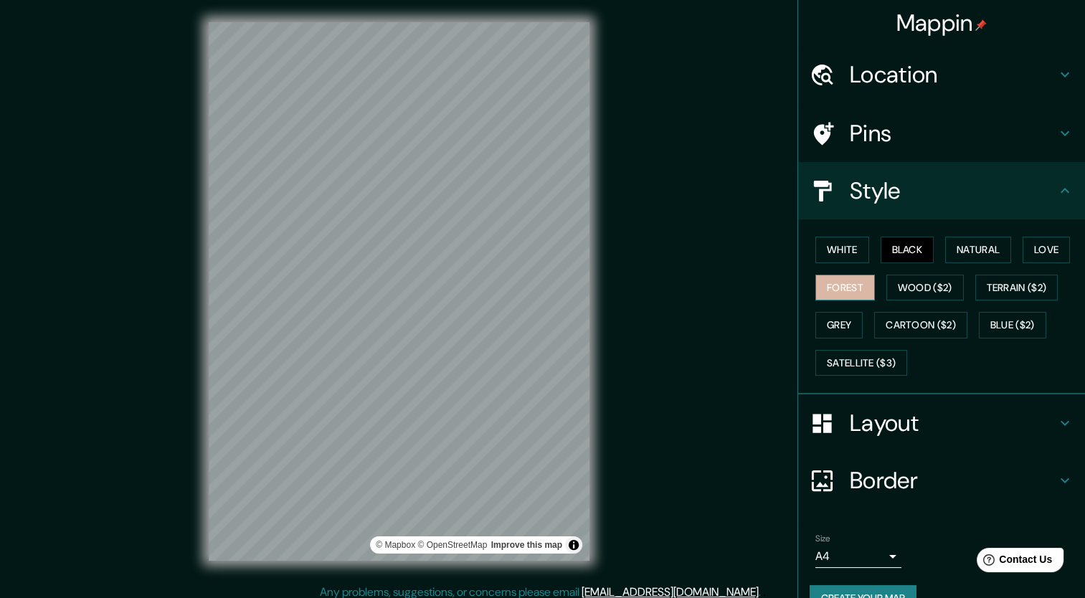
click at [833, 284] on button "Forest" at bounding box center [845, 288] width 60 height 27
click at [889, 285] on button "Wood ($2)" at bounding box center [924, 288] width 77 height 27
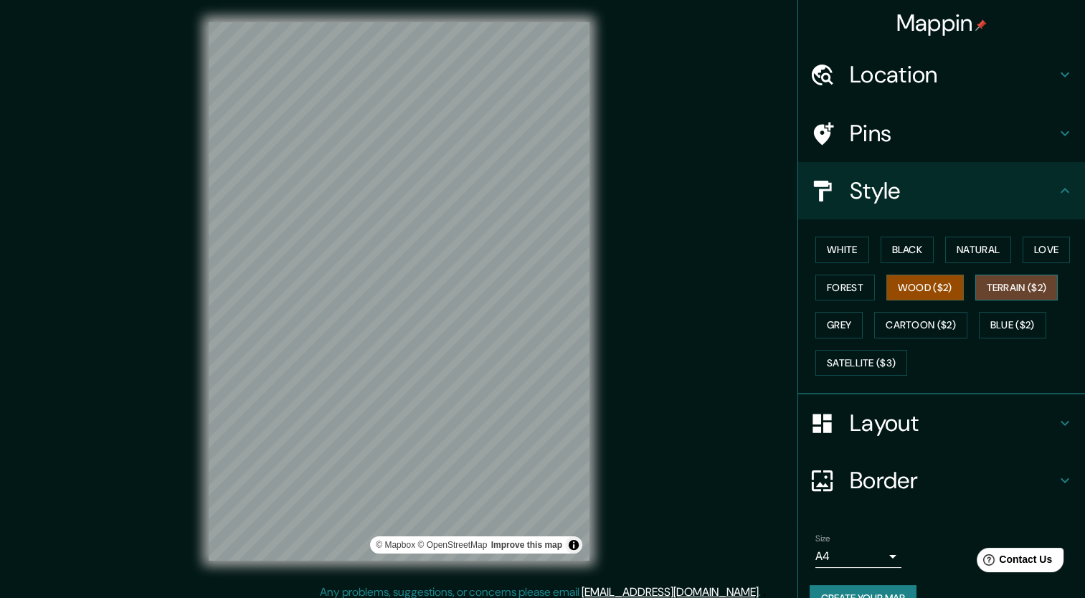
click at [975, 280] on button "Terrain ($2)" at bounding box center [1016, 288] width 83 height 27
click at [832, 325] on button "Grey" at bounding box center [838, 325] width 47 height 27
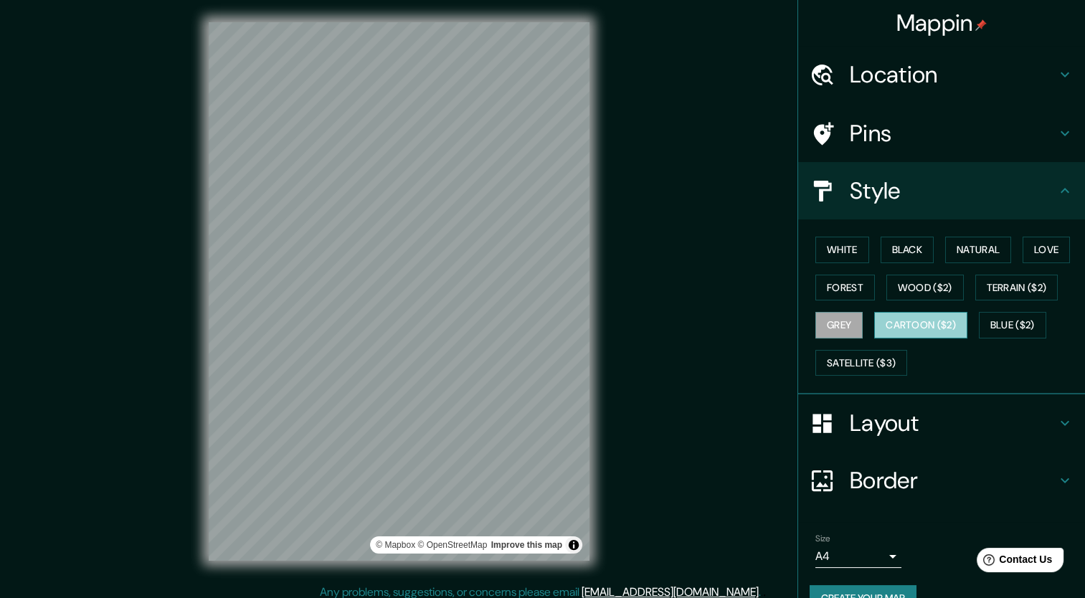
click at [901, 321] on button "Cartoon ($2)" at bounding box center [920, 325] width 93 height 27
click at [990, 321] on button "Blue ($2)" at bounding box center [1012, 325] width 67 height 27
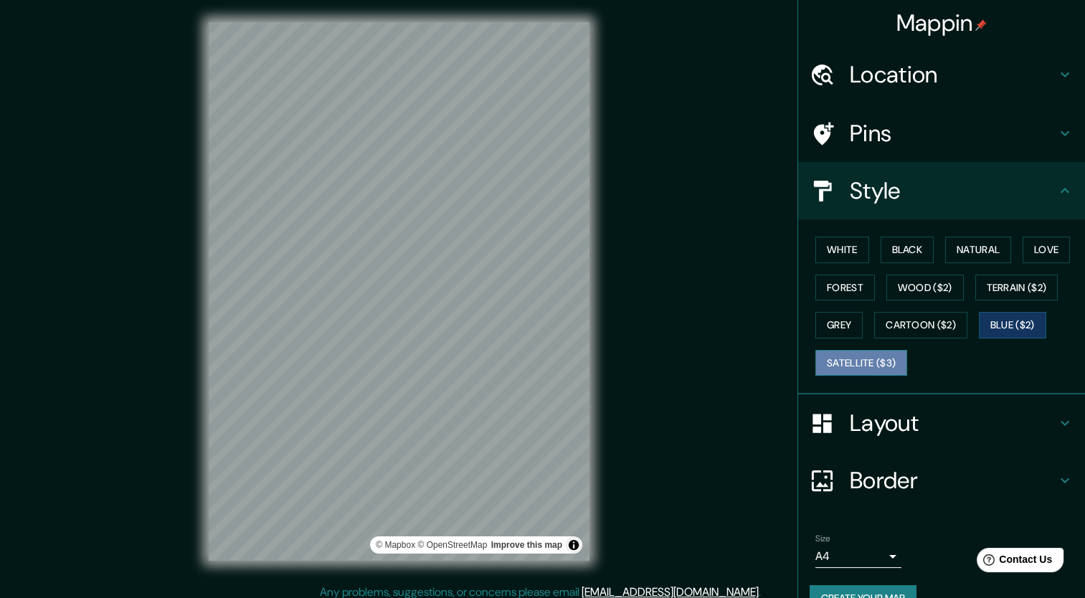
click at [875, 366] on button "Satellite ($3)" at bounding box center [861, 363] width 92 height 27
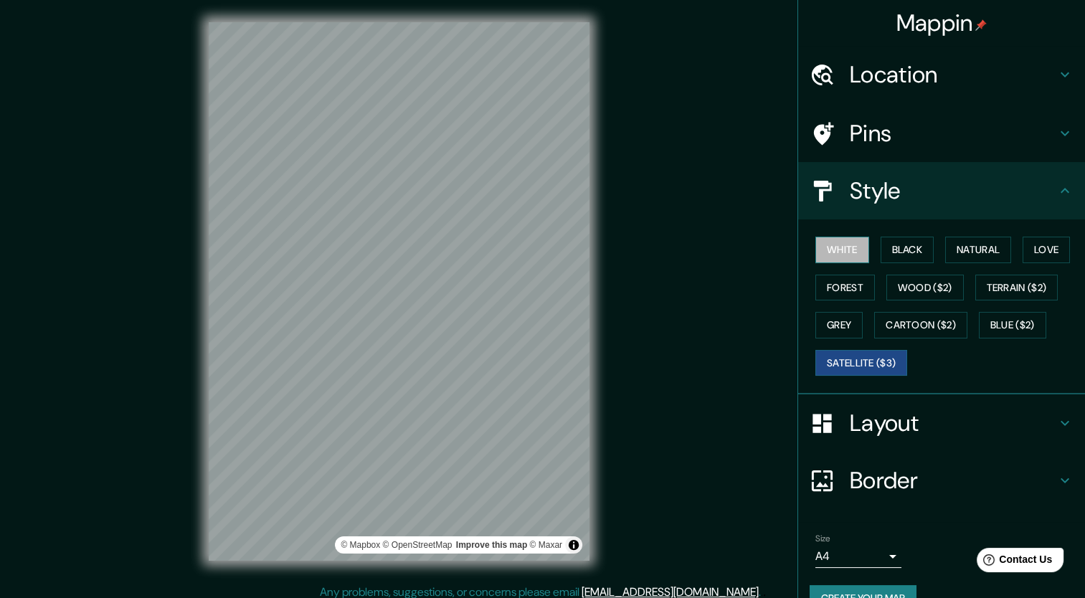
click at [843, 251] on button "White" at bounding box center [842, 250] width 54 height 27
click at [886, 251] on button "Black" at bounding box center [908, 250] width 54 height 27
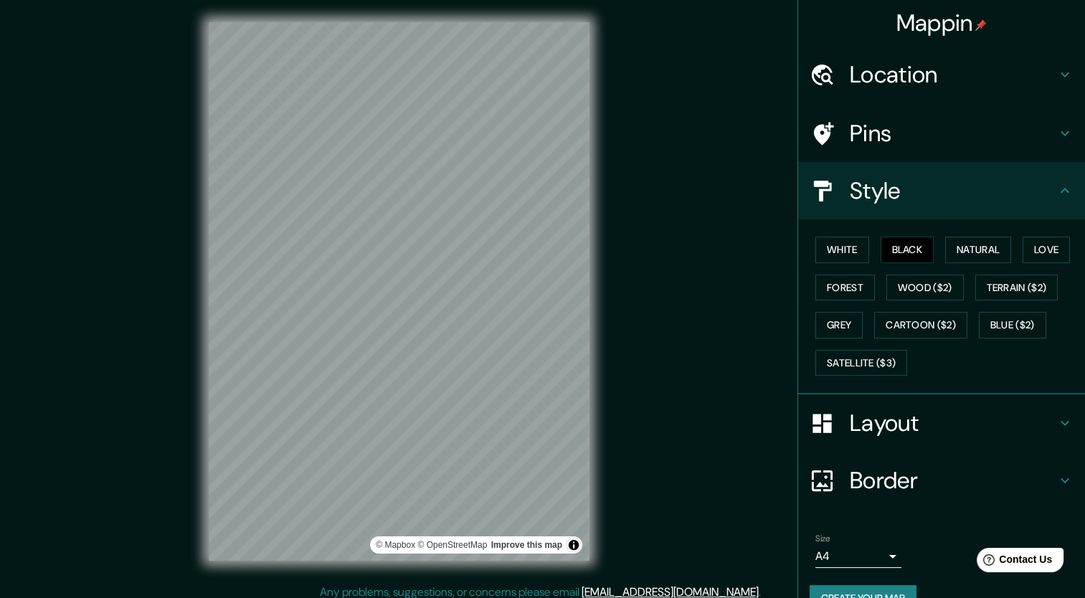
click at [798, 249] on div "White Black Natural Love Forest Wood ($2) Terrain ($2) Grey Cartoon ($2) Blue (…" at bounding box center [941, 306] width 287 height 175
click at [820, 248] on button "White" at bounding box center [842, 250] width 54 height 27
click at [884, 254] on button "Black" at bounding box center [908, 250] width 54 height 27
click at [866, 429] on h4 "Layout" at bounding box center [953, 423] width 207 height 29
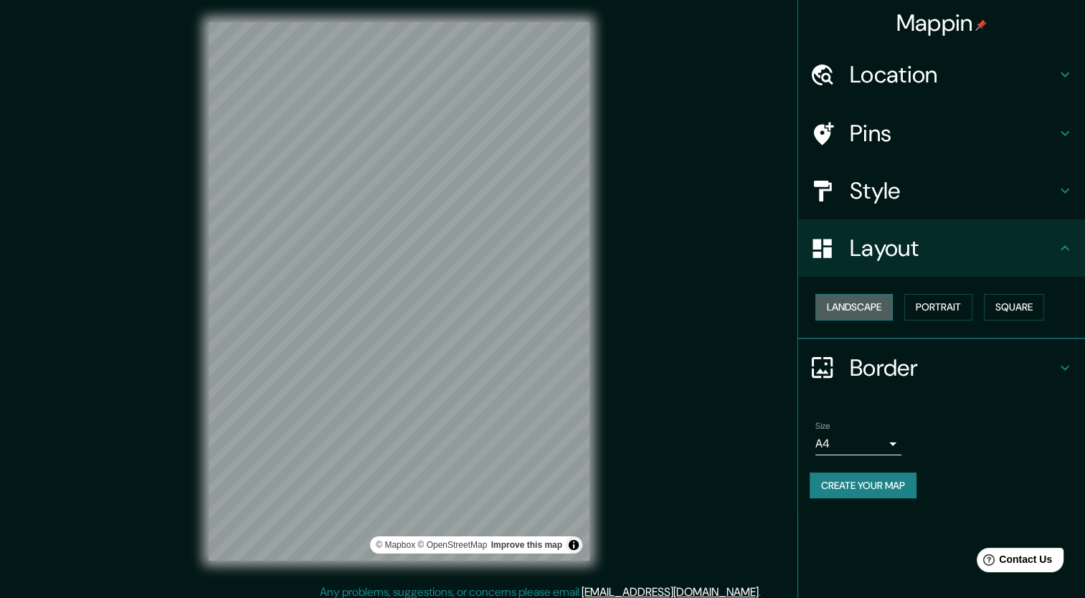
click at [859, 309] on button "Landscape" at bounding box center [853, 307] width 77 height 27
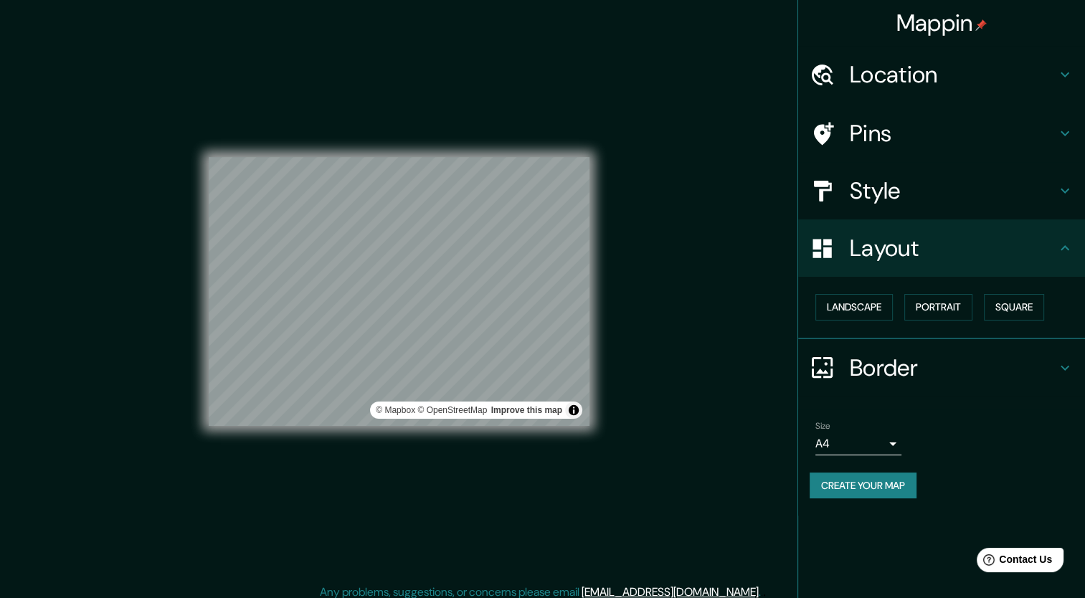
click at [906, 238] on h4 "Layout" at bounding box center [953, 248] width 207 height 29
click at [1059, 241] on icon at bounding box center [1064, 248] width 17 height 17
click at [1072, 257] on div "Layout" at bounding box center [941, 247] width 287 height 57
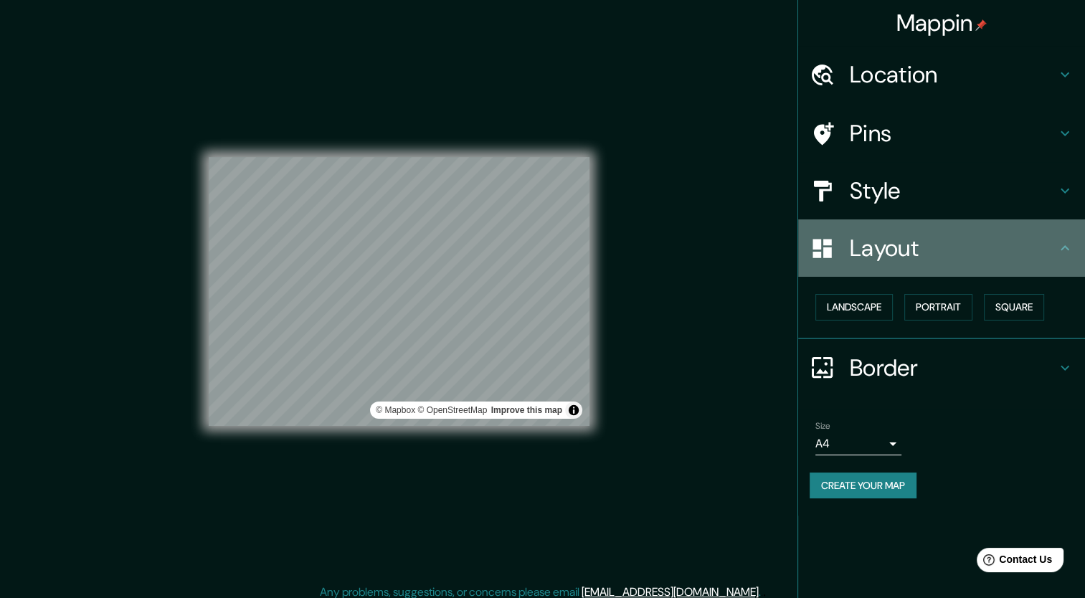
click at [1066, 251] on icon at bounding box center [1064, 248] width 17 height 17
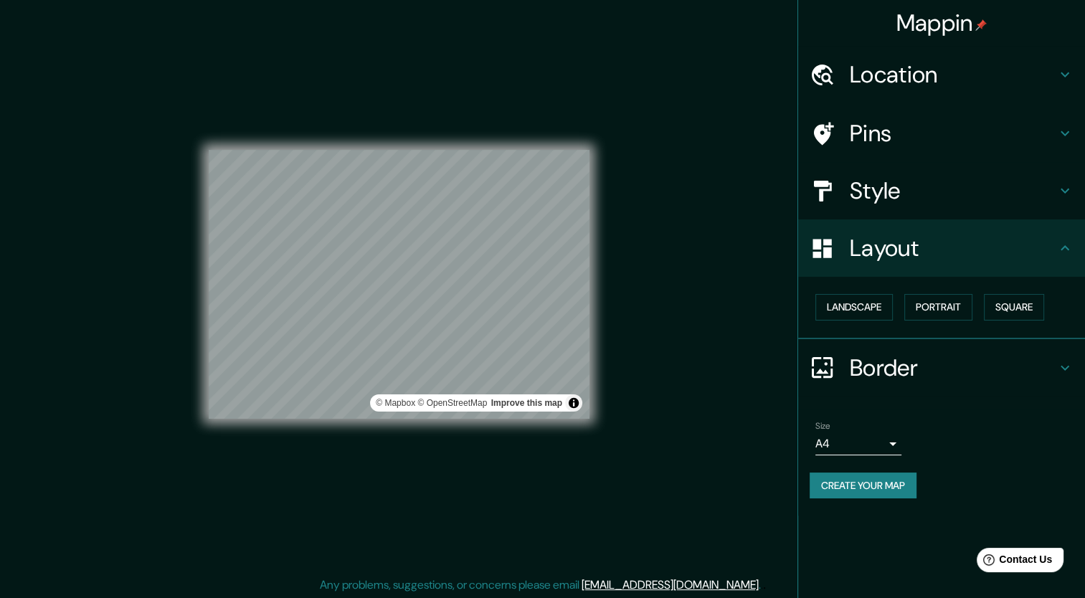
scroll to position [9, 0]
click at [551, 400] on link "Improve this map" at bounding box center [526, 402] width 71 height 10
click at [927, 299] on button "Portrait" at bounding box center [938, 307] width 68 height 27
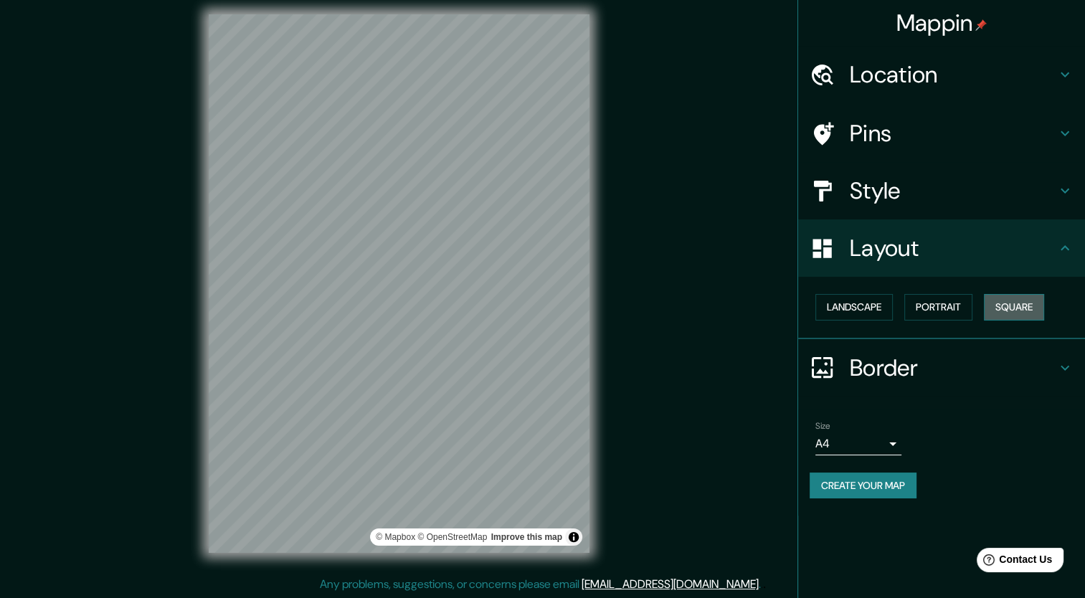
click at [1013, 306] on button "Square" at bounding box center [1014, 307] width 60 height 27
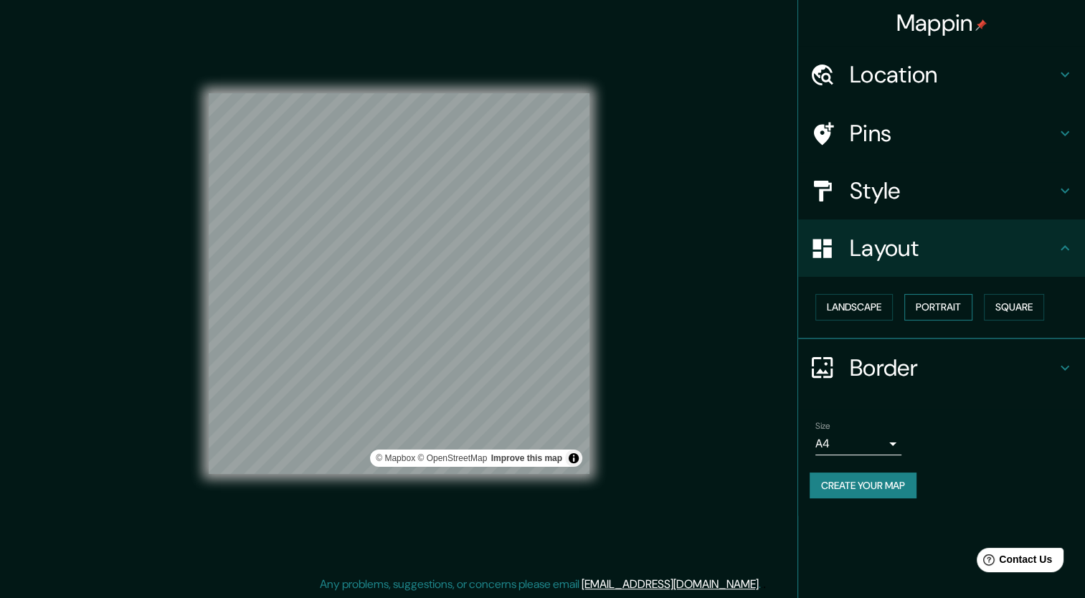
click at [966, 308] on button "Portrait" at bounding box center [938, 307] width 68 height 27
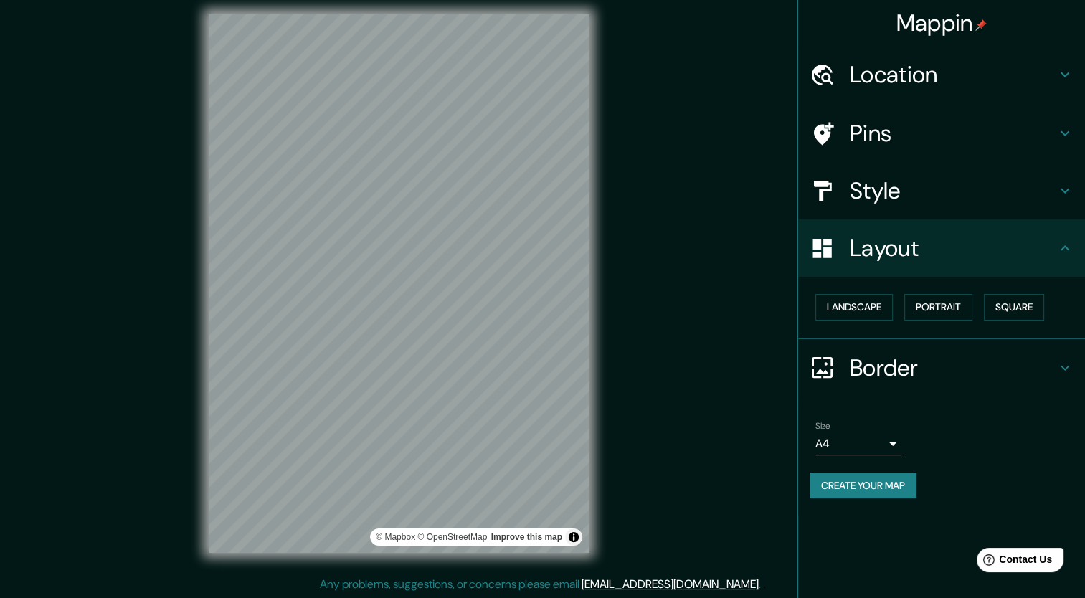
click at [882, 172] on div "Style" at bounding box center [941, 190] width 287 height 57
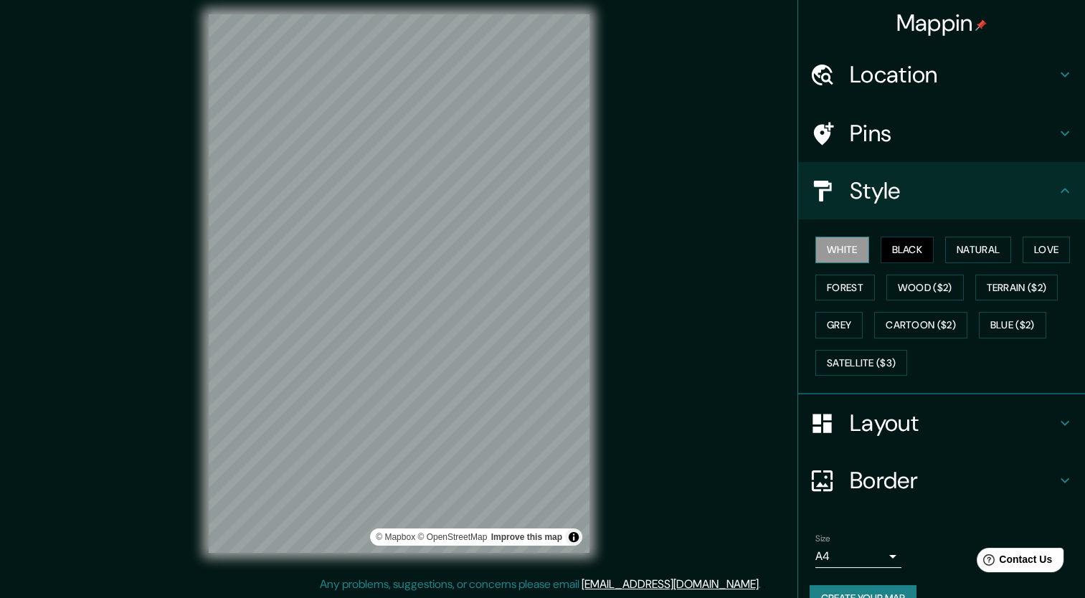
click at [836, 251] on button "White" at bounding box center [842, 250] width 54 height 27
click at [635, 505] on div "Mappin Location Pins Style White Black Natural Love Forest Wood ($2) Terrain ($…" at bounding box center [542, 294] width 1085 height 607
click at [885, 247] on button "Black" at bounding box center [908, 250] width 54 height 27
click at [845, 245] on button "White" at bounding box center [842, 250] width 54 height 27
click at [881, 252] on button "Black" at bounding box center [908, 250] width 54 height 27
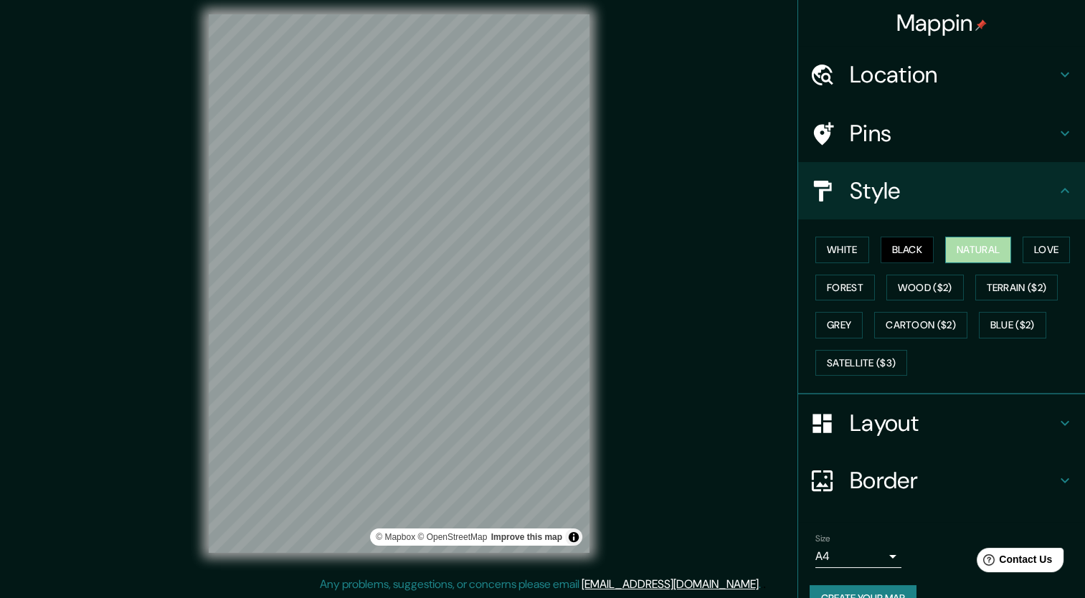
click at [949, 246] on button "Natural" at bounding box center [978, 250] width 66 height 27
click at [891, 244] on button "Black" at bounding box center [908, 250] width 54 height 27
click at [945, 246] on button "Natural" at bounding box center [978, 250] width 66 height 27
click at [1033, 249] on button "Love" at bounding box center [1046, 250] width 47 height 27
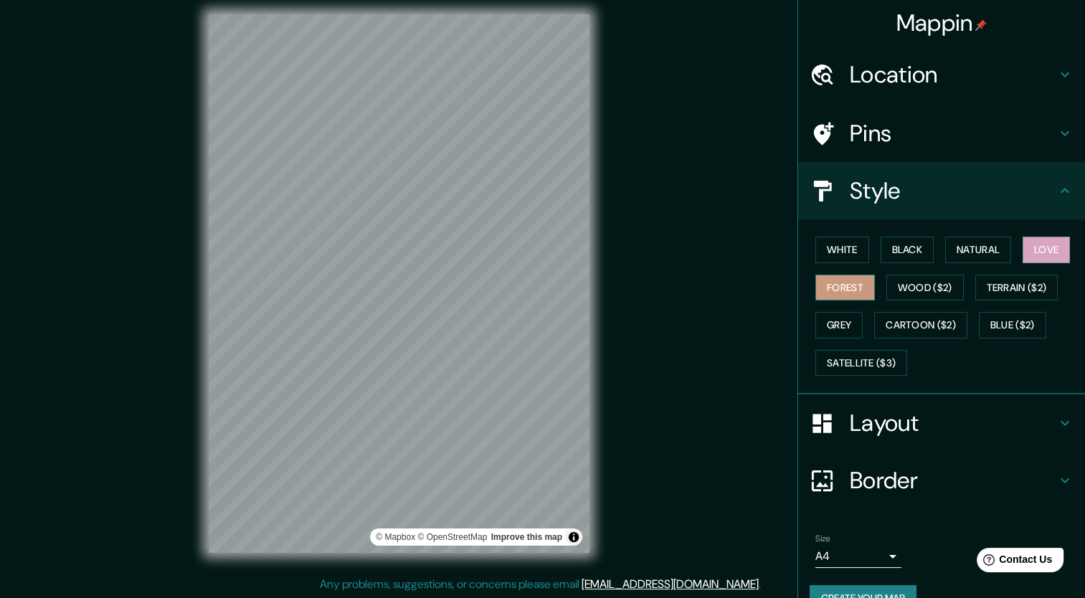
click at [835, 276] on button "Forest" at bounding box center [845, 288] width 60 height 27
click at [891, 285] on button "Wood ($2)" at bounding box center [924, 288] width 77 height 27
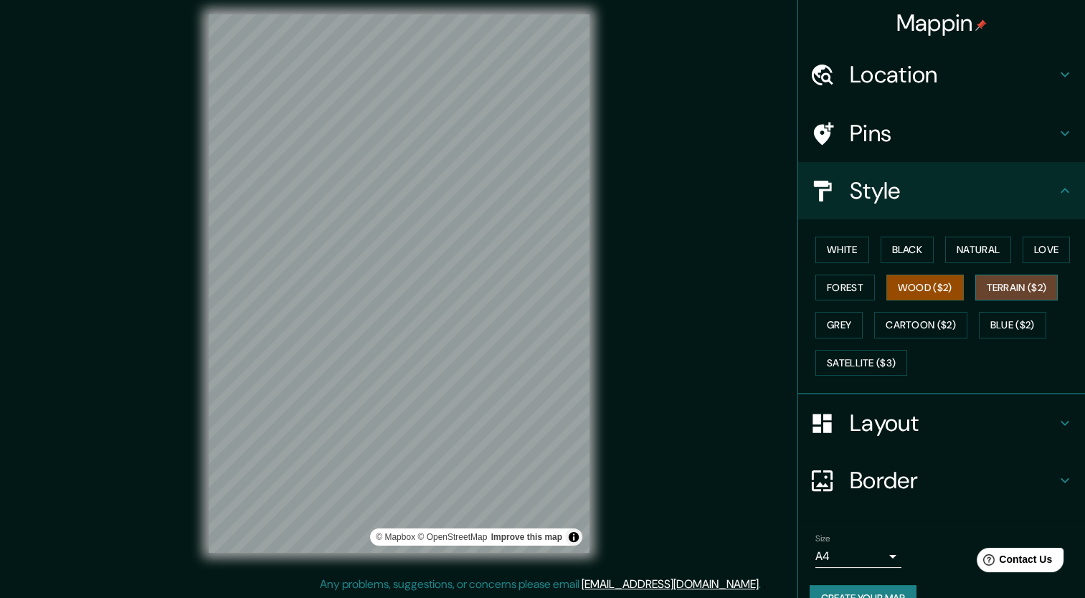
click at [975, 294] on button "Terrain ($2)" at bounding box center [1016, 288] width 83 height 27
click at [829, 317] on button "Grey" at bounding box center [838, 325] width 47 height 27
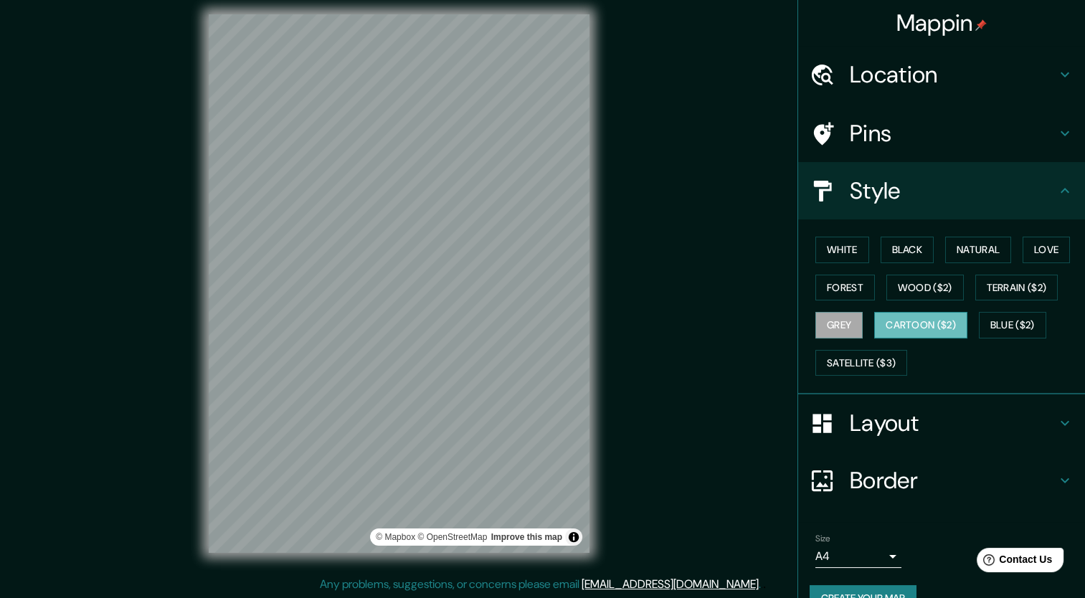
click at [921, 333] on button "Cartoon ($2)" at bounding box center [920, 325] width 93 height 27
click at [833, 249] on button "White" at bounding box center [842, 250] width 54 height 27
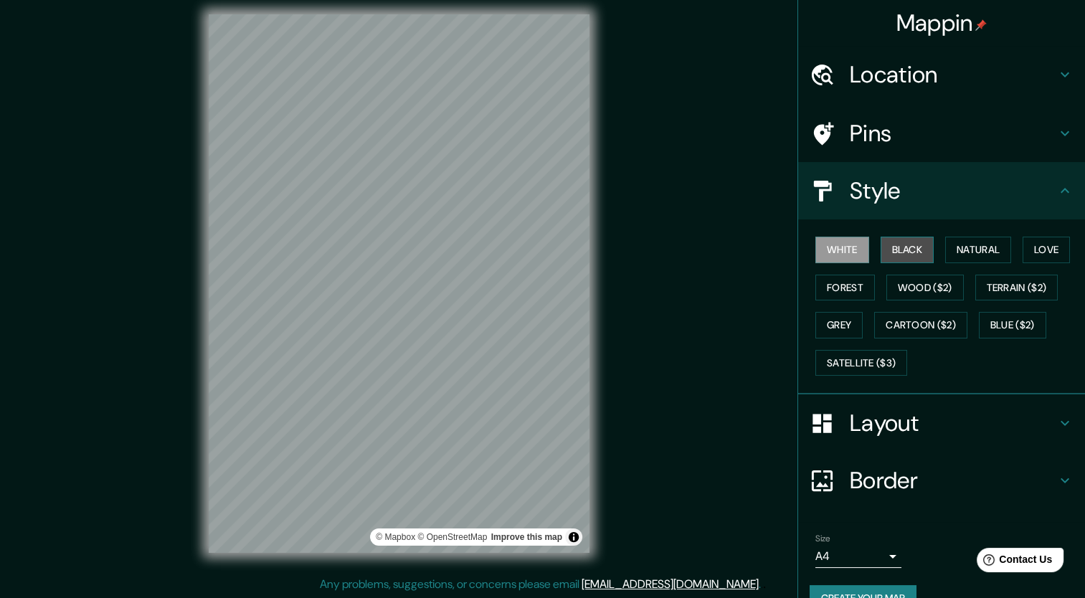
click at [896, 257] on button "Black" at bounding box center [908, 250] width 54 height 27
